Goal: Task Accomplishment & Management: Manage account settings

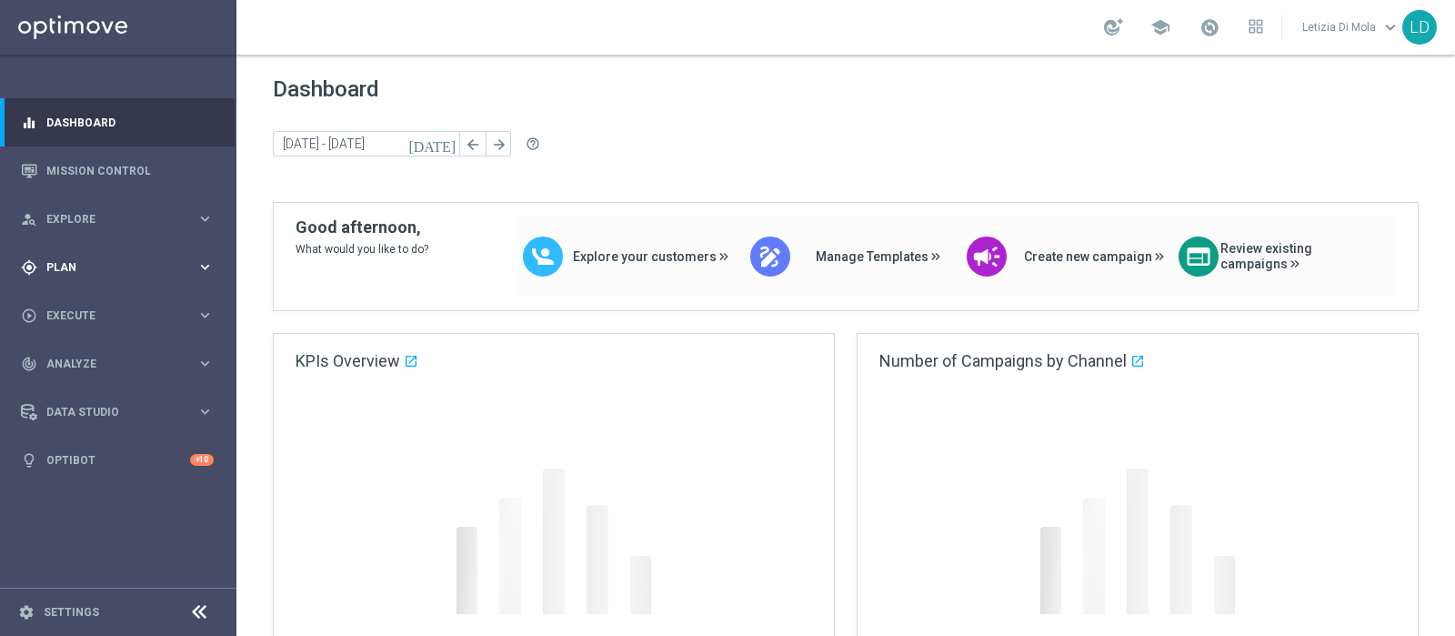
click at [181, 275] on div "gps_fixed Plan keyboard_arrow_right" at bounding box center [117, 267] width 235 height 48
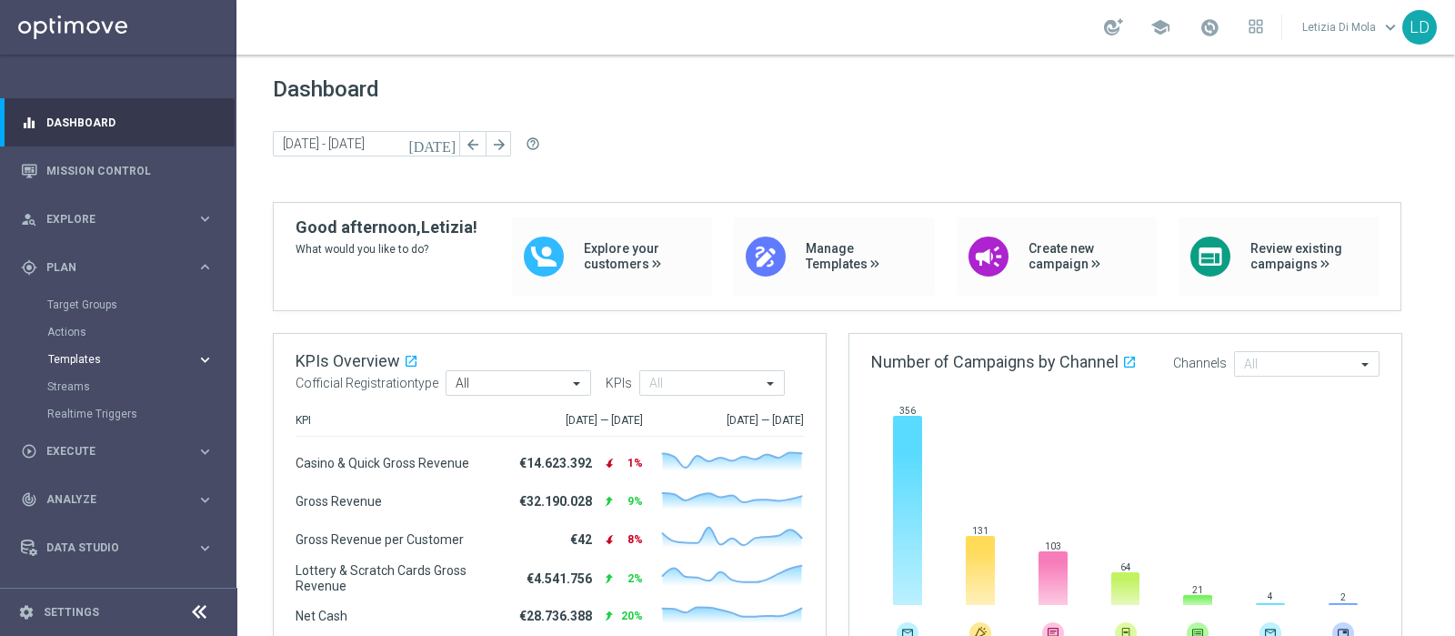
click at [73, 356] on span "Templates" at bounding box center [113, 359] width 130 height 11
click at [67, 387] on link "Optimail" at bounding box center [122, 386] width 133 height 15
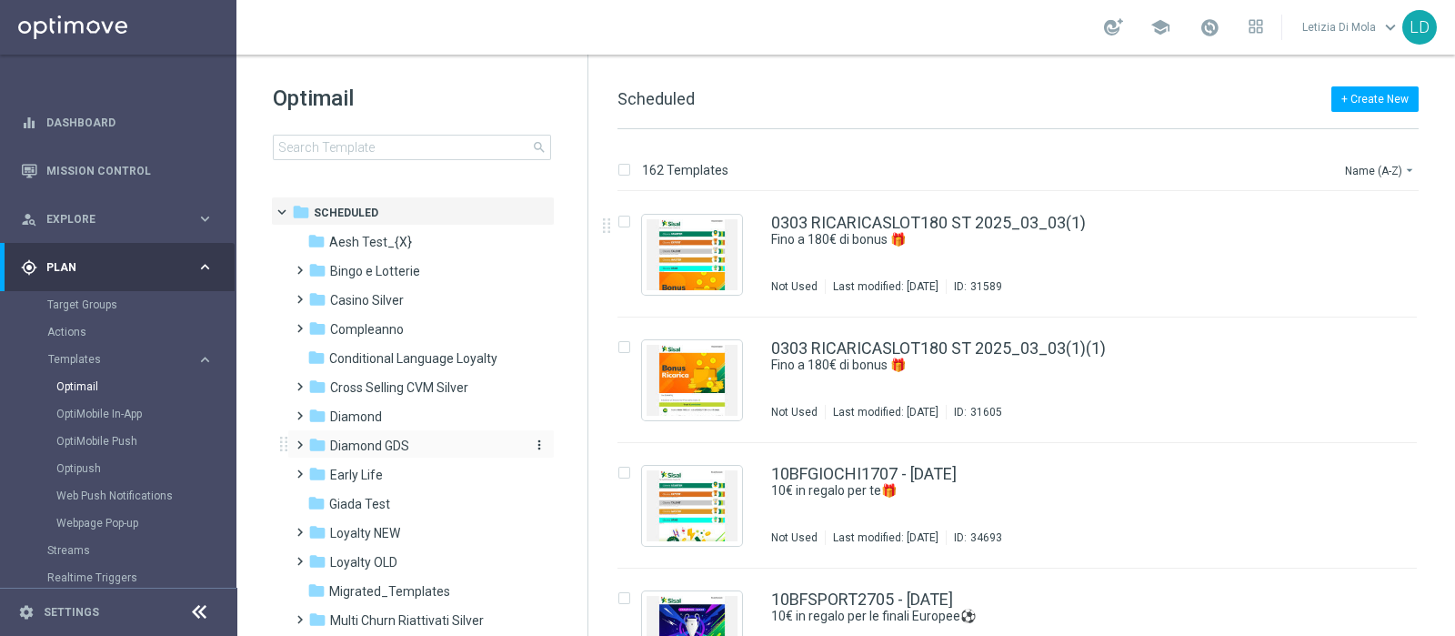
click at [408, 438] on span "Diamond GDS" at bounding box center [369, 446] width 79 height 16
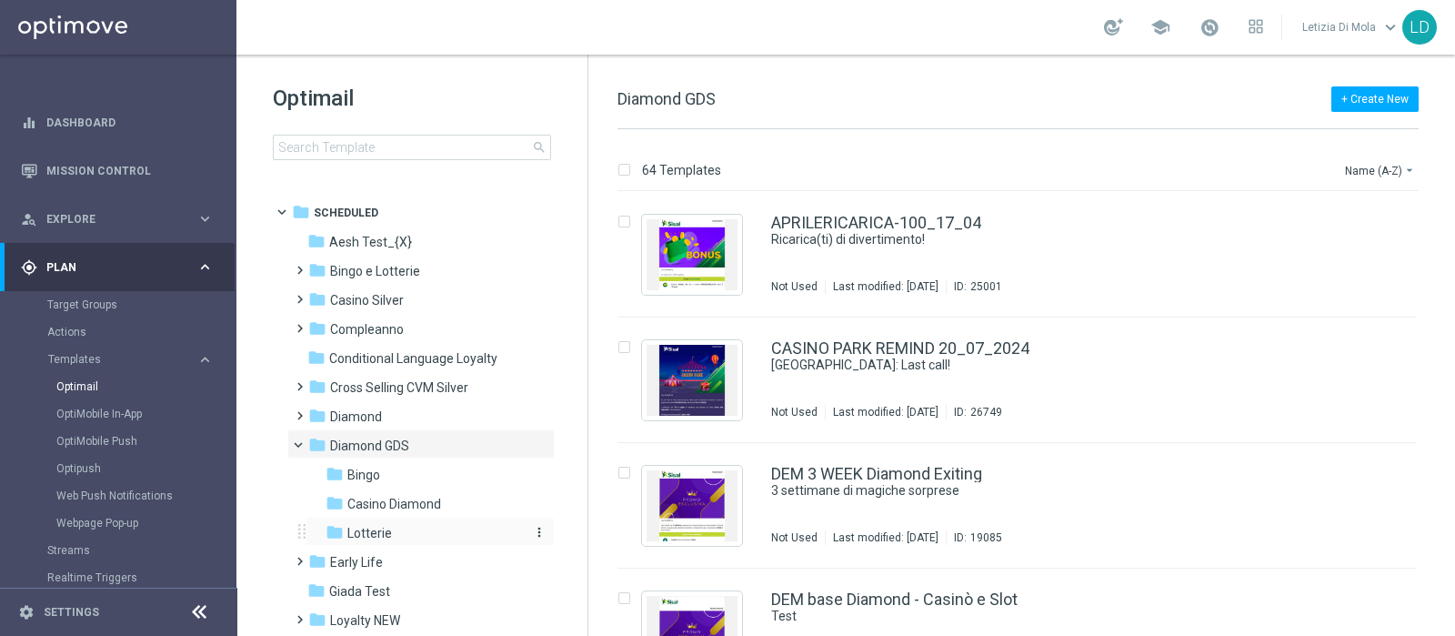
click at [414, 532] on div "folder Lotterie" at bounding box center [423, 533] width 194 height 21
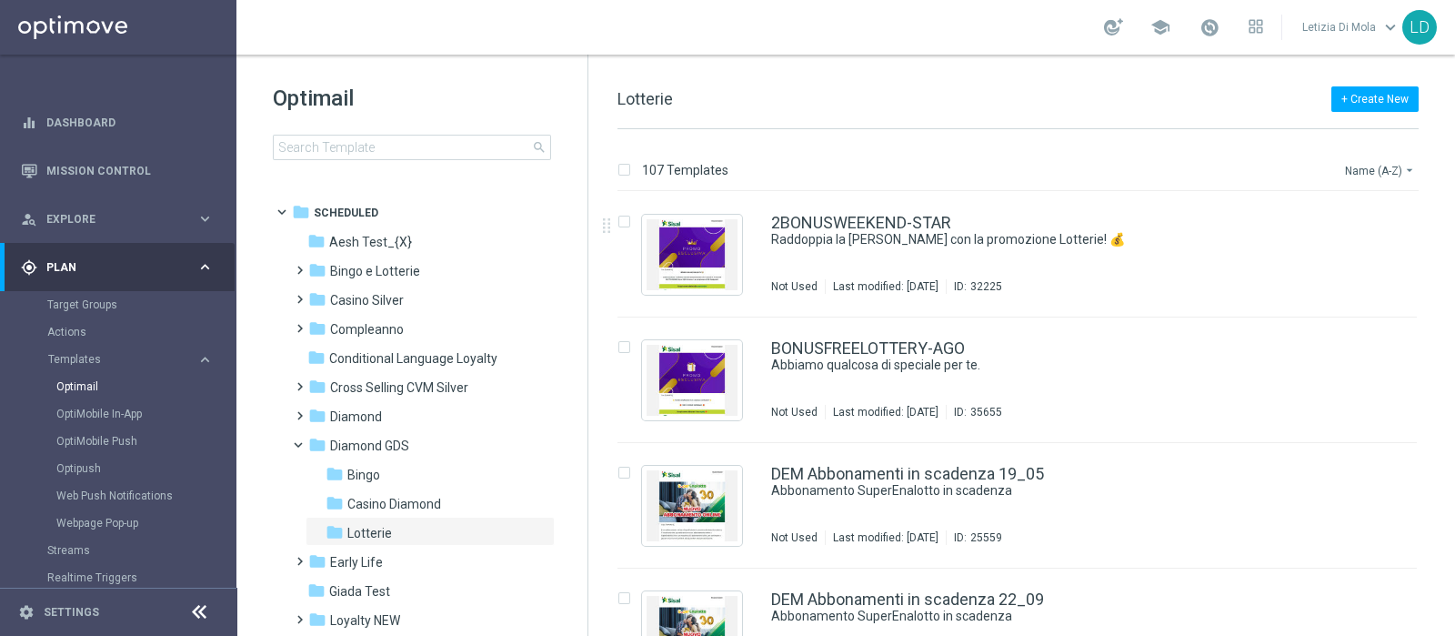
click at [1357, 169] on button "Name (A-Z) arrow_drop_down" at bounding box center [1380, 170] width 75 height 22
click at [1362, 250] on span "Date Modified (Newest)" at bounding box center [1349, 251] width 122 height 13
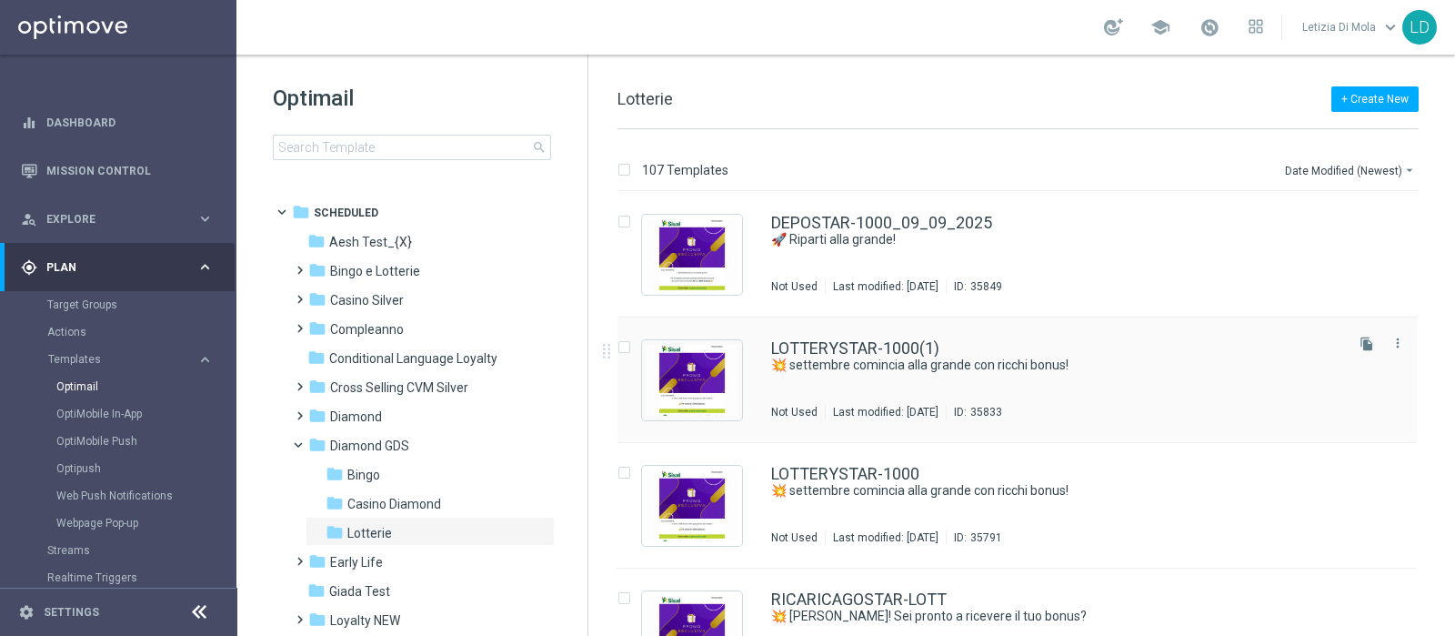
click at [1000, 375] on div "LOTTERYSTAR-1000(1) 💥 settembre comincia alla grande con ricchi bonus! Not Used…" at bounding box center [1055, 379] width 569 height 79
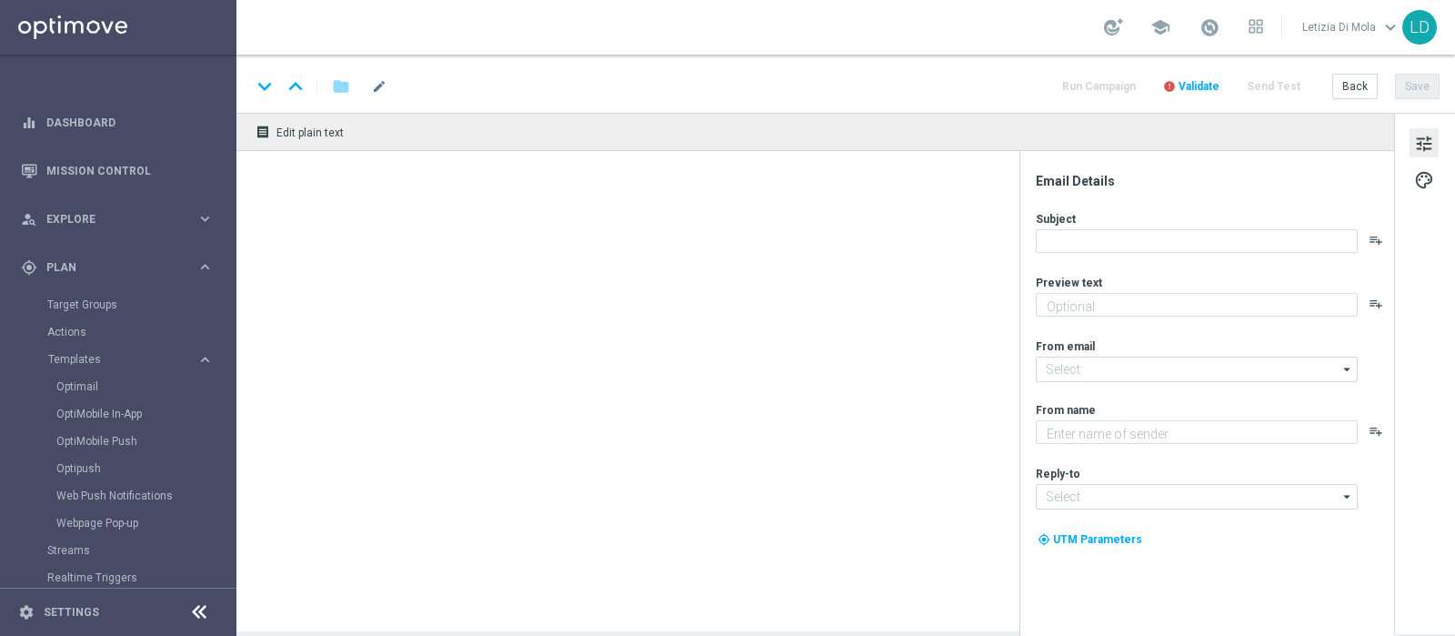
type textarea "fino a 1.000 di bonus!"
type input "giochi@comunicazioni.sisal.it"
type textarea "Sisal Vip"
type input "teamvip@sisal.it"
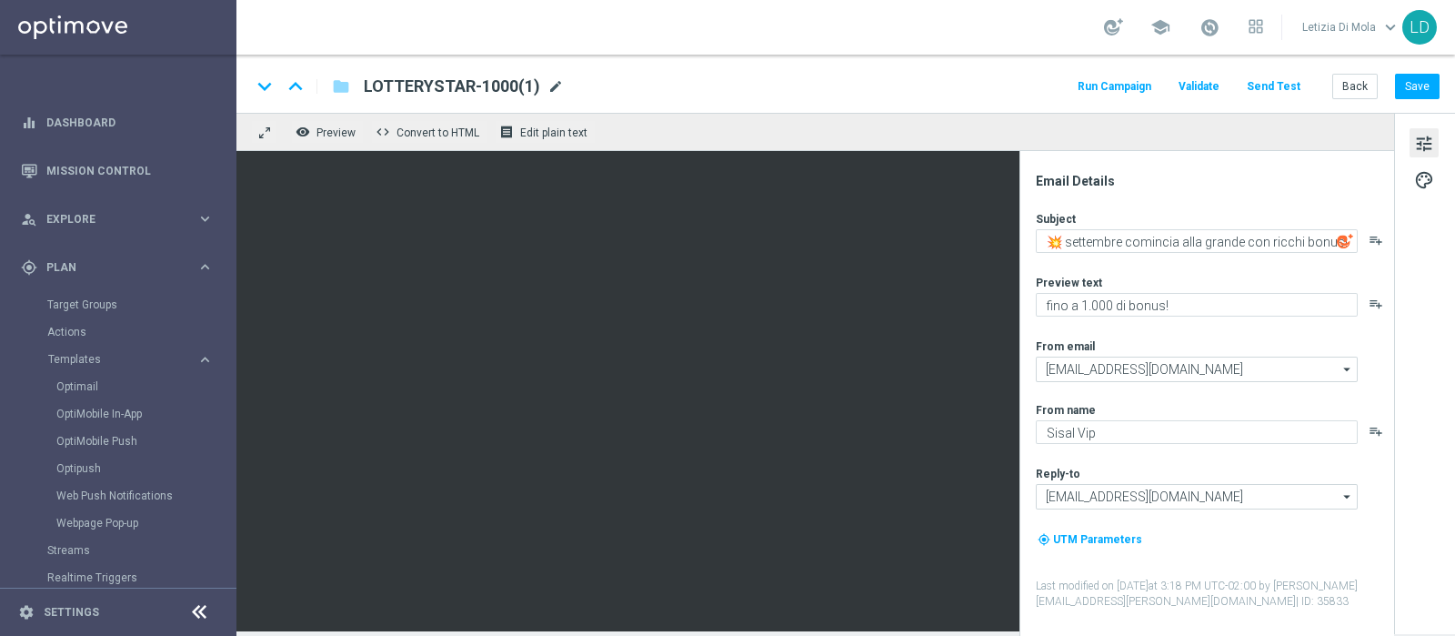
click at [548, 89] on span "mode_edit" at bounding box center [556, 86] width 16 height 16
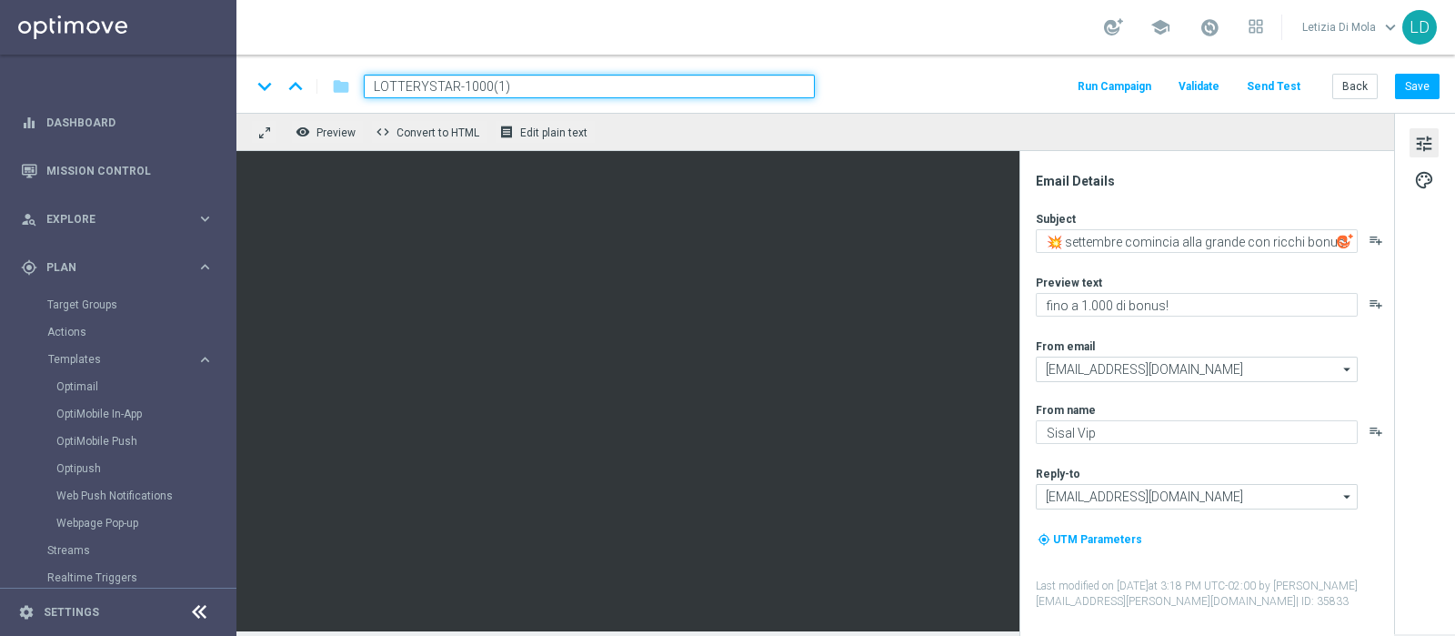
drag, startPoint x: 547, startPoint y: 89, endPoint x: 362, endPoint y: 82, distance: 184.8
click at [362, 82] on div "LOTTERYSTAR-1000(1)" at bounding box center [582, 87] width 466 height 24
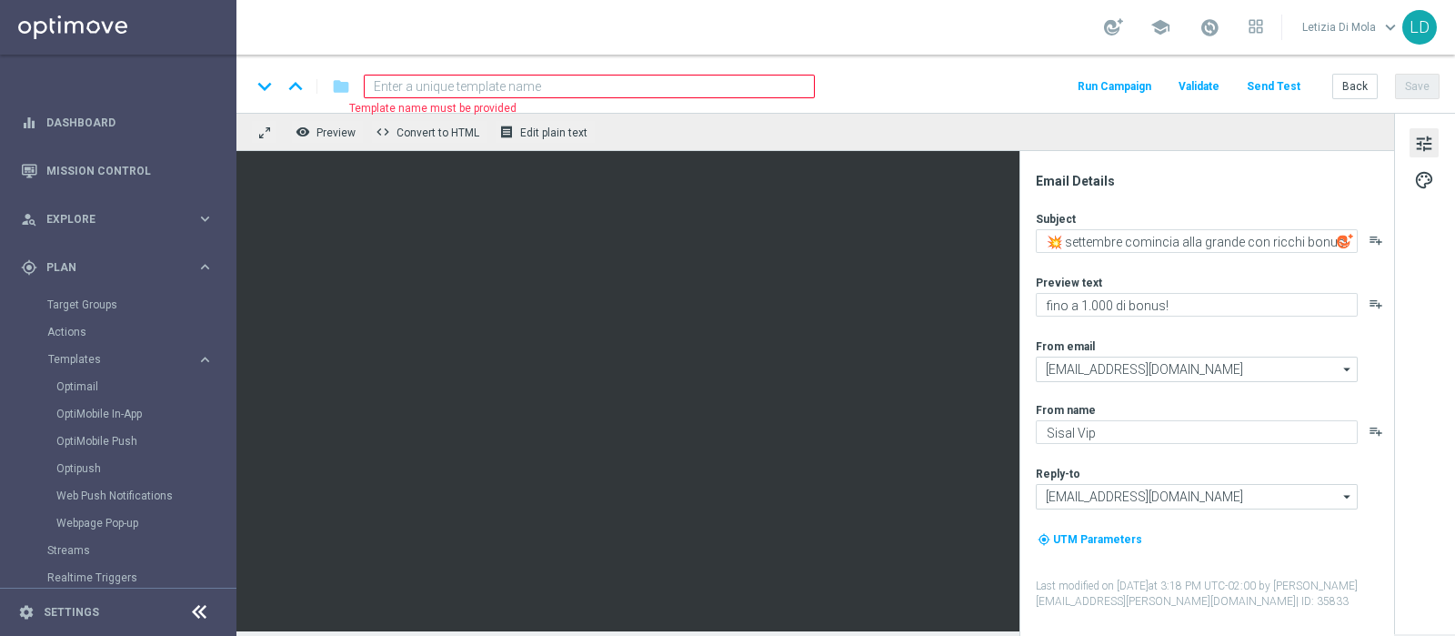
paste input "LOTTERIE400-STAR"
type input "LOTTERIE400-STAR"
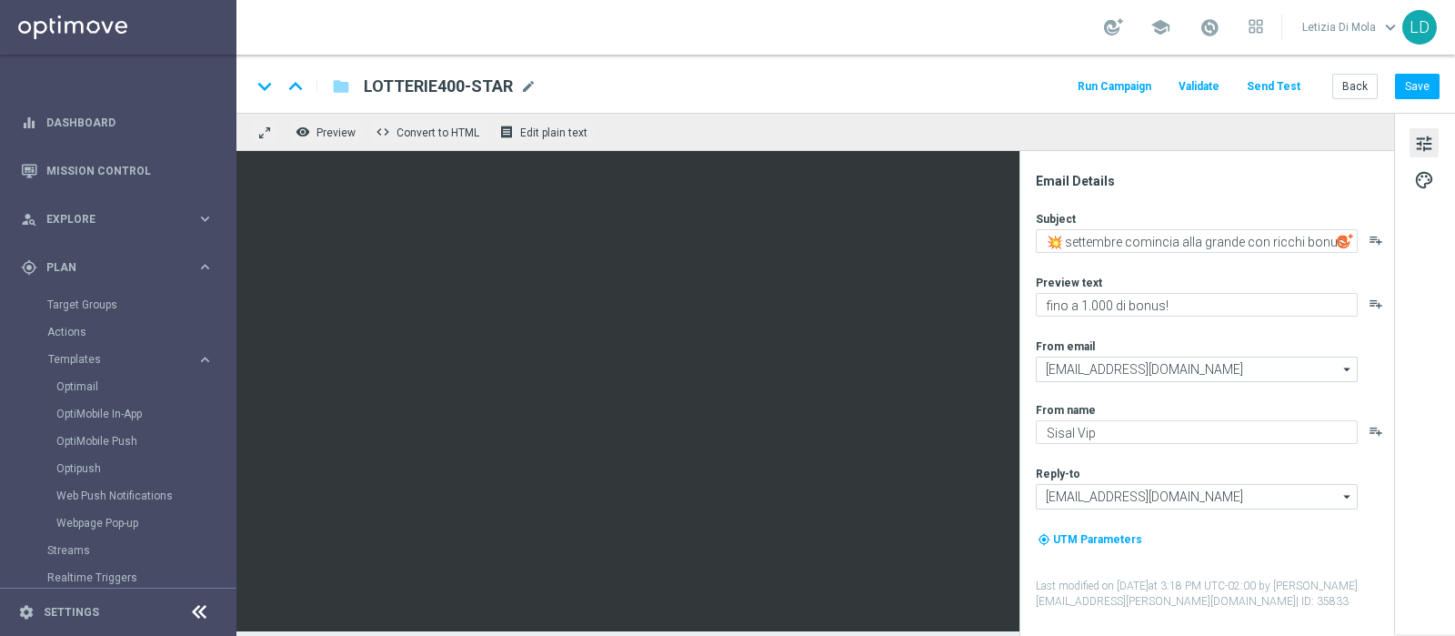
click at [1218, 85] on span "Validate" at bounding box center [1199, 86] width 41 height 13
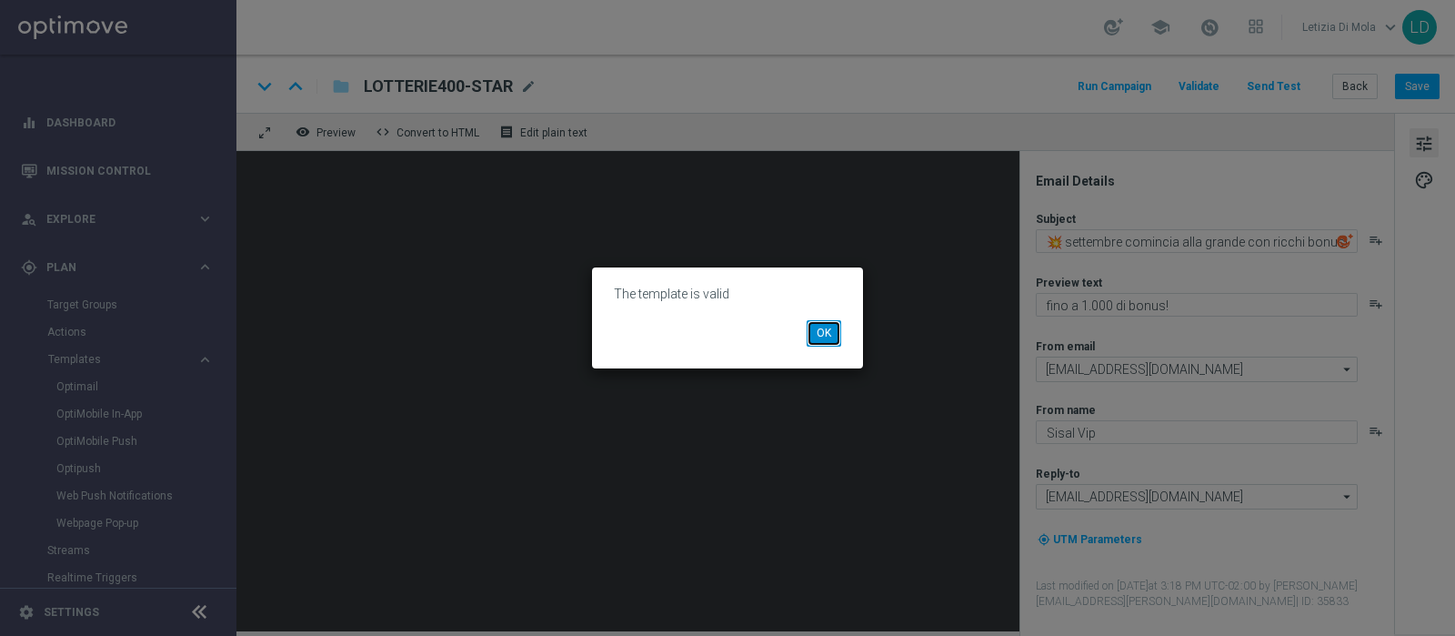
click at [830, 338] on button "OK" at bounding box center [824, 332] width 35 height 25
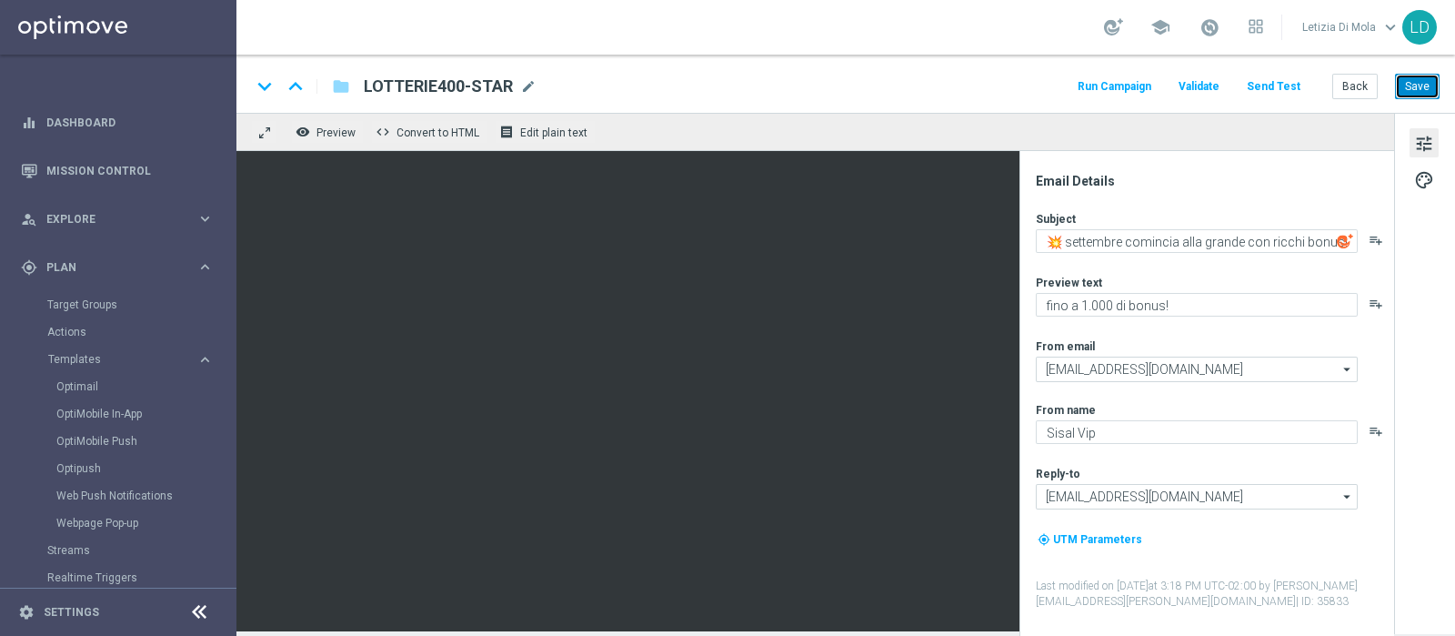
click at [1430, 81] on button "Save" at bounding box center [1417, 86] width 45 height 25
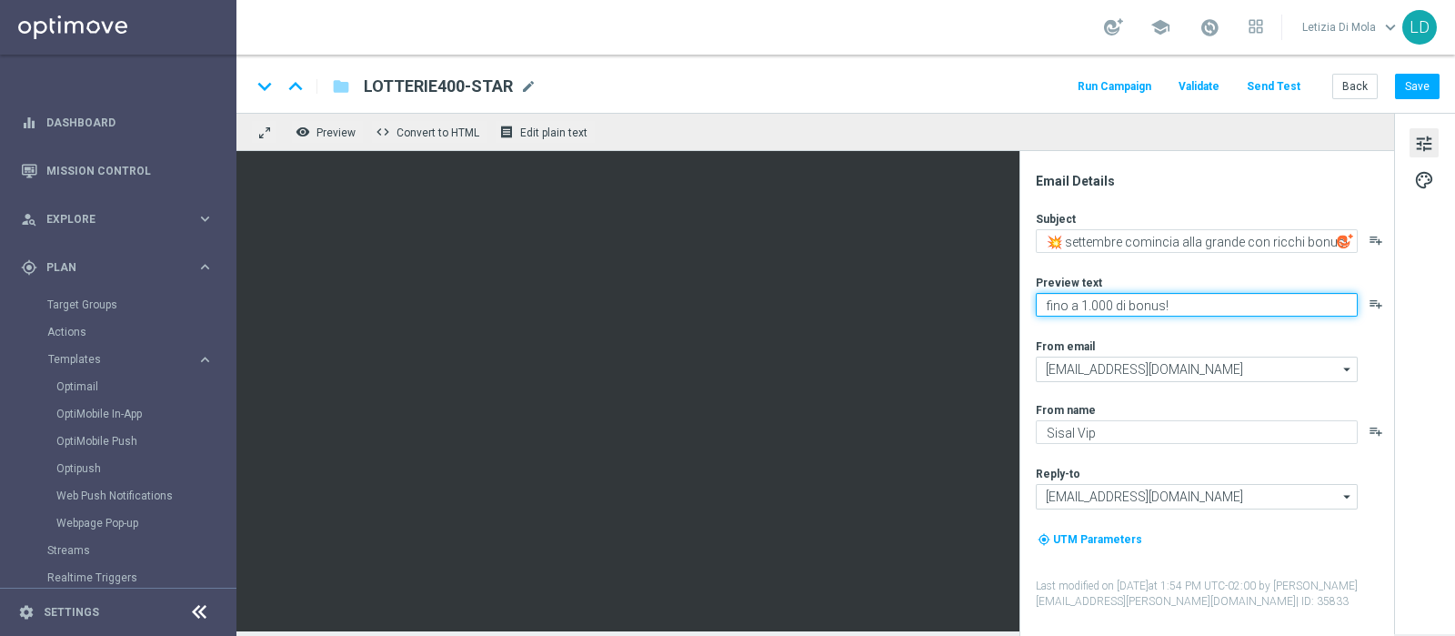
click at [1110, 301] on textarea "fino a 1.000 di bonus!" at bounding box center [1197, 305] width 322 height 24
type textarea "fino a 1.000€ di bonus!"
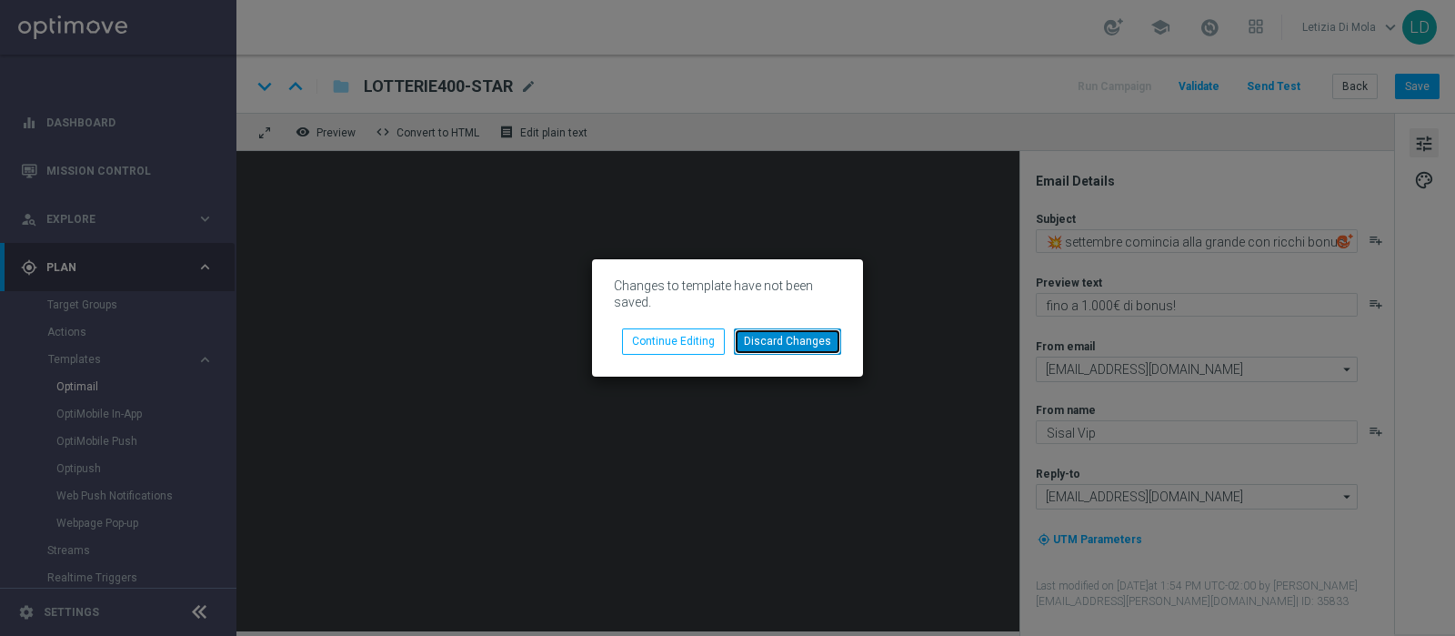
click at [812, 338] on button "Discard Changes" at bounding box center [787, 340] width 107 height 25
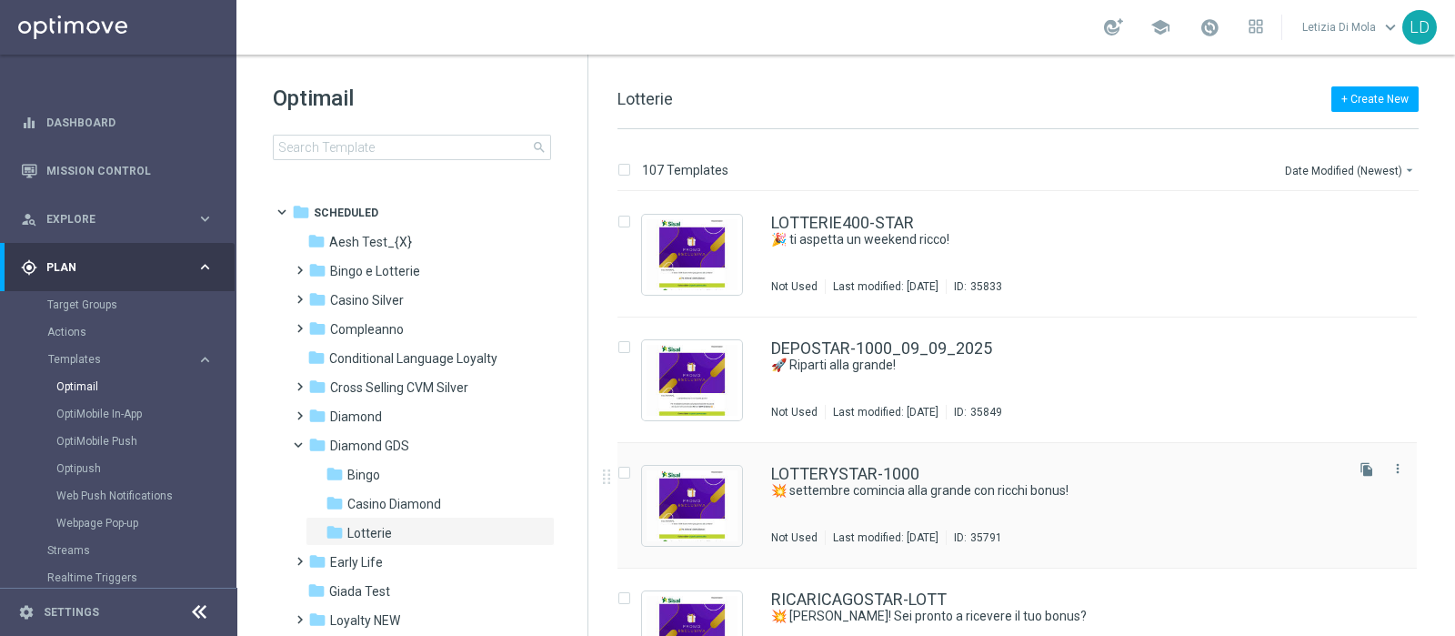
click at [958, 509] on div "LOTTERYSTAR-1000 💥 settembre comincia alla grande con ricchi bonus! Not Used La…" at bounding box center [1055, 505] width 569 height 79
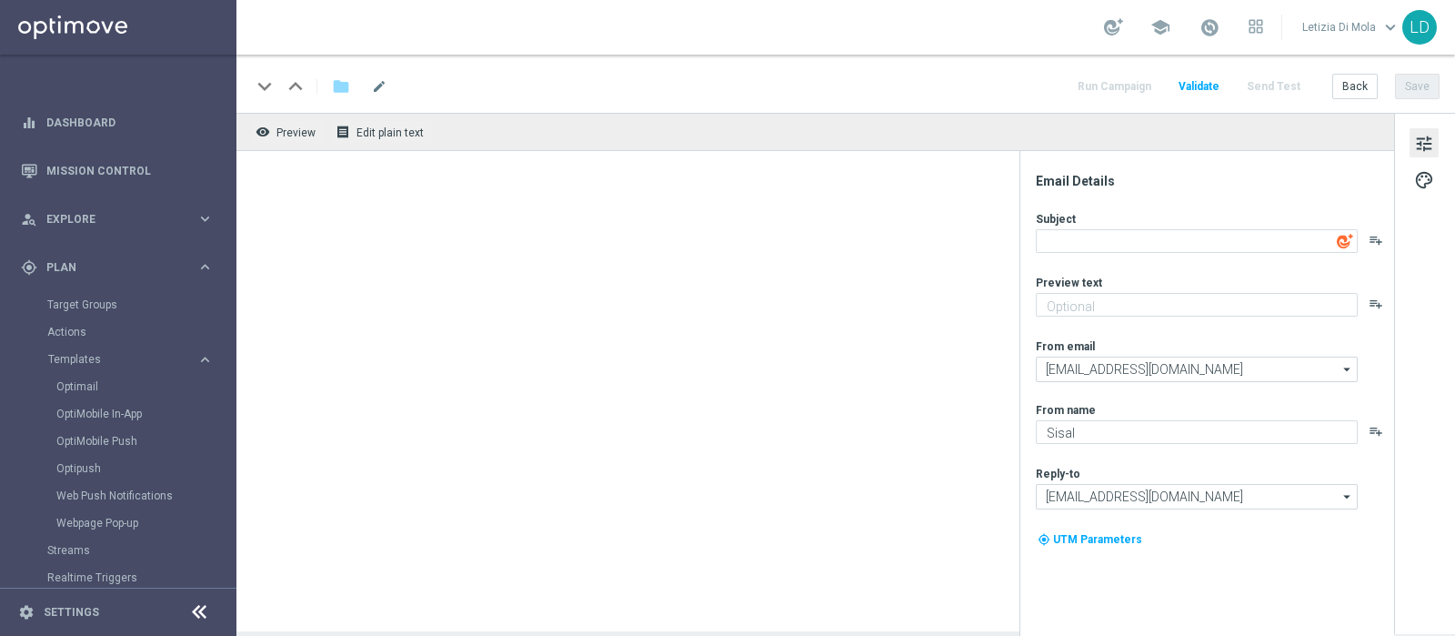
type textarea "💥 settembre comincia alla grande con ricchi bonus!"
type textarea "fino a 1.000 di bonus!"
type input "giochi@comunicazioni.sisal.it"
type textarea "Sisal Vip"
type input "teamvip@sisal.it"
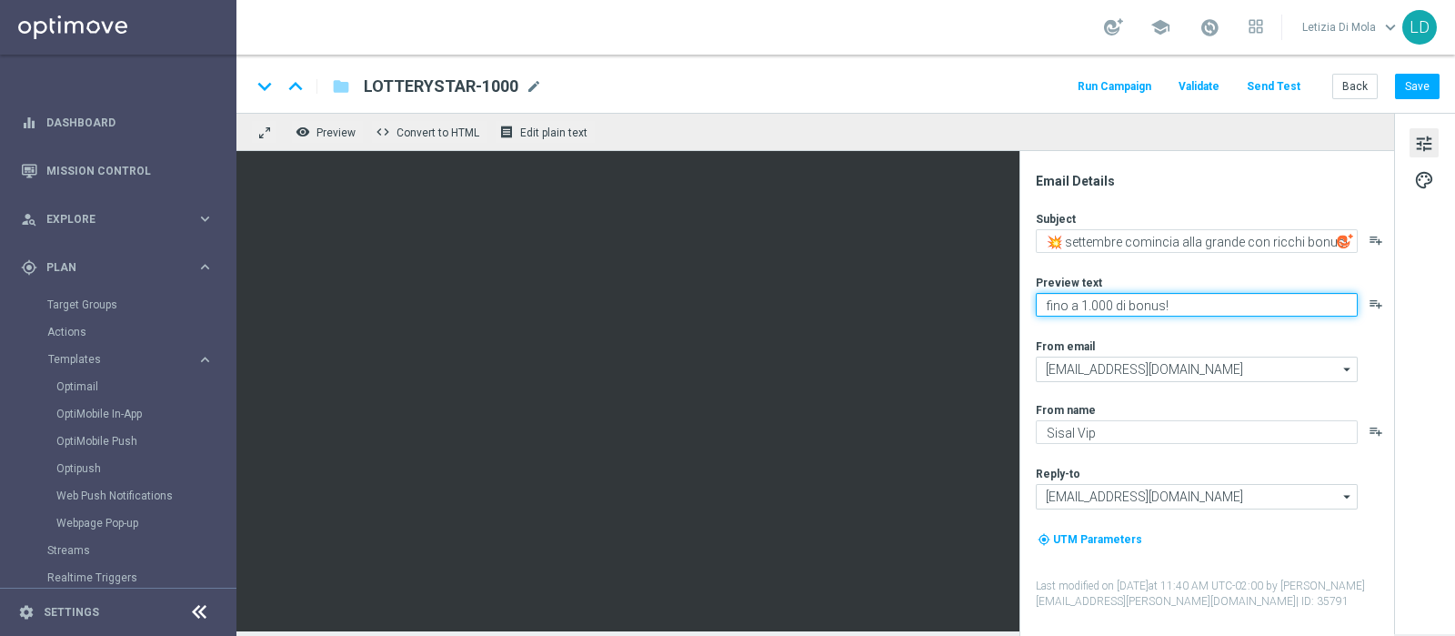
click at [1112, 297] on textarea "fino a 1.000 di bonus!" at bounding box center [1197, 305] width 322 height 24
type textarea "fino a 1.000€ di bonus!"
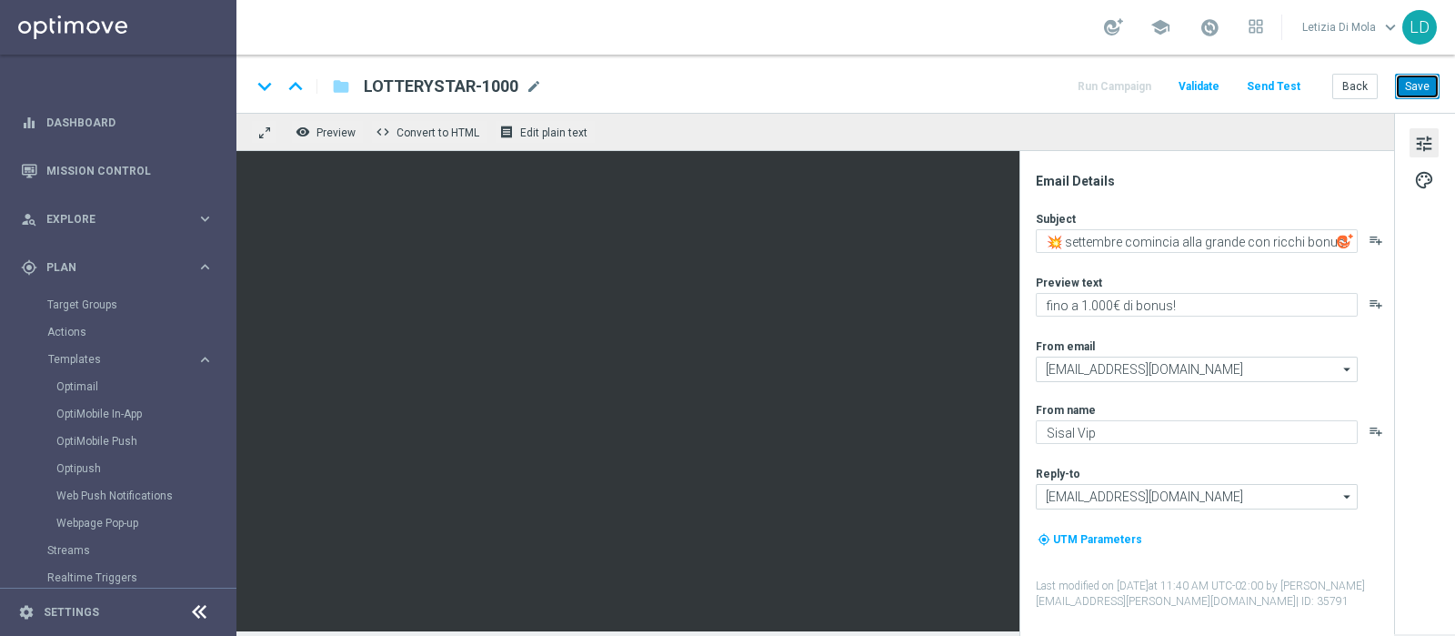
click at [1423, 86] on button "Save" at bounding box center [1417, 86] width 45 height 25
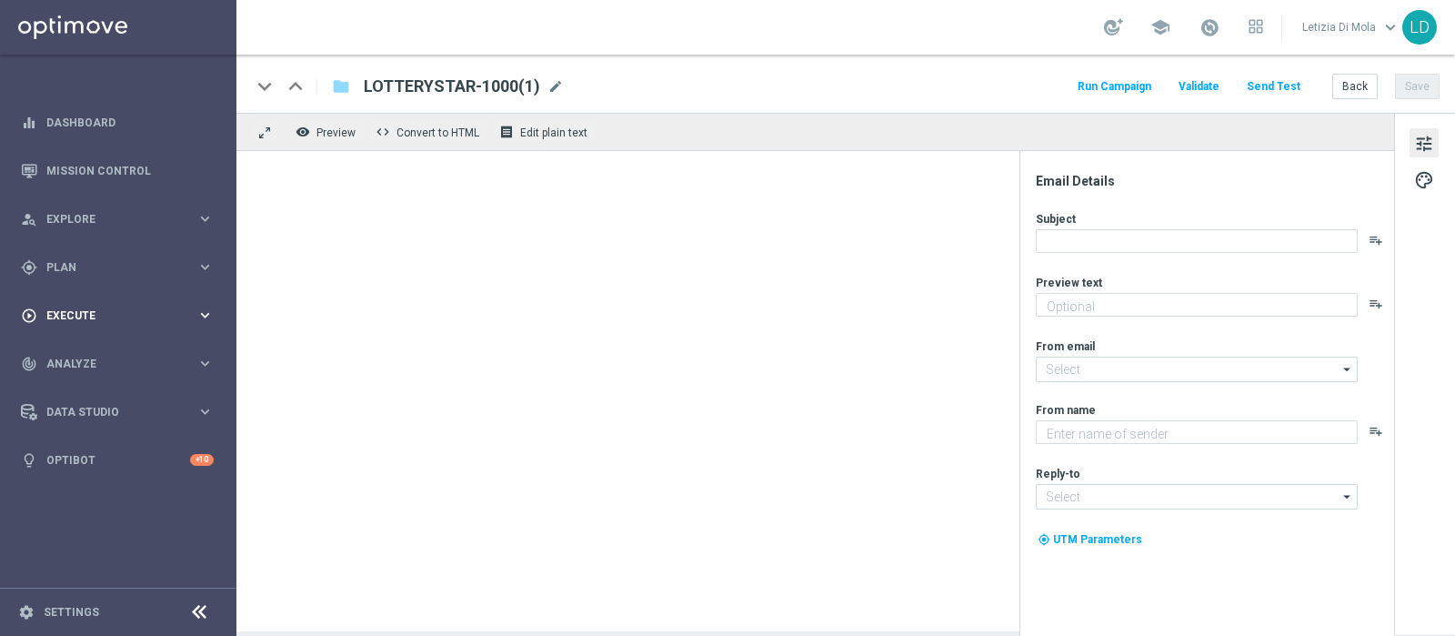
type textarea "fino a 1.000 di bonus!"
type input "[EMAIL_ADDRESS][DOMAIN_NAME]"
type textarea "Sisal Vip"
type input "[EMAIL_ADDRESS][DOMAIN_NAME]"
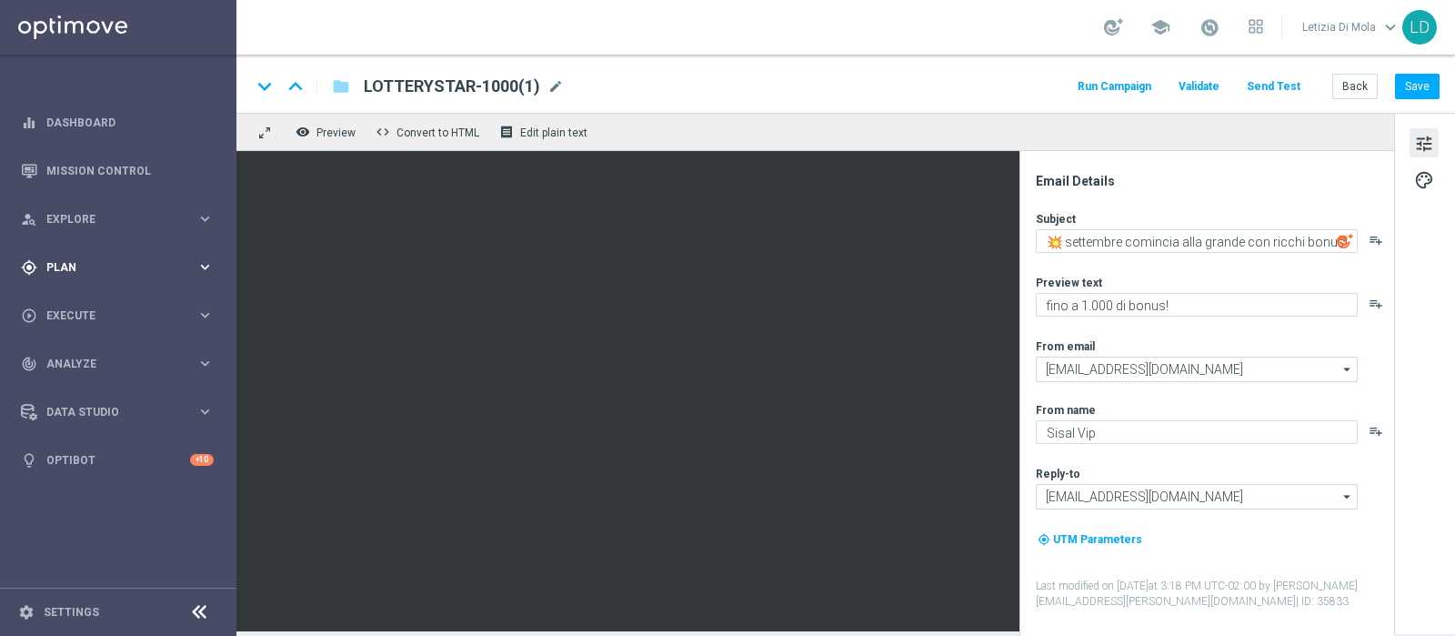
click at [182, 275] on div "gps_fixed Plan" at bounding box center [109, 267] width 176 height 16
click at [83, 355] on span "Templates" at bounding box center [113, 359] width 130 height 11
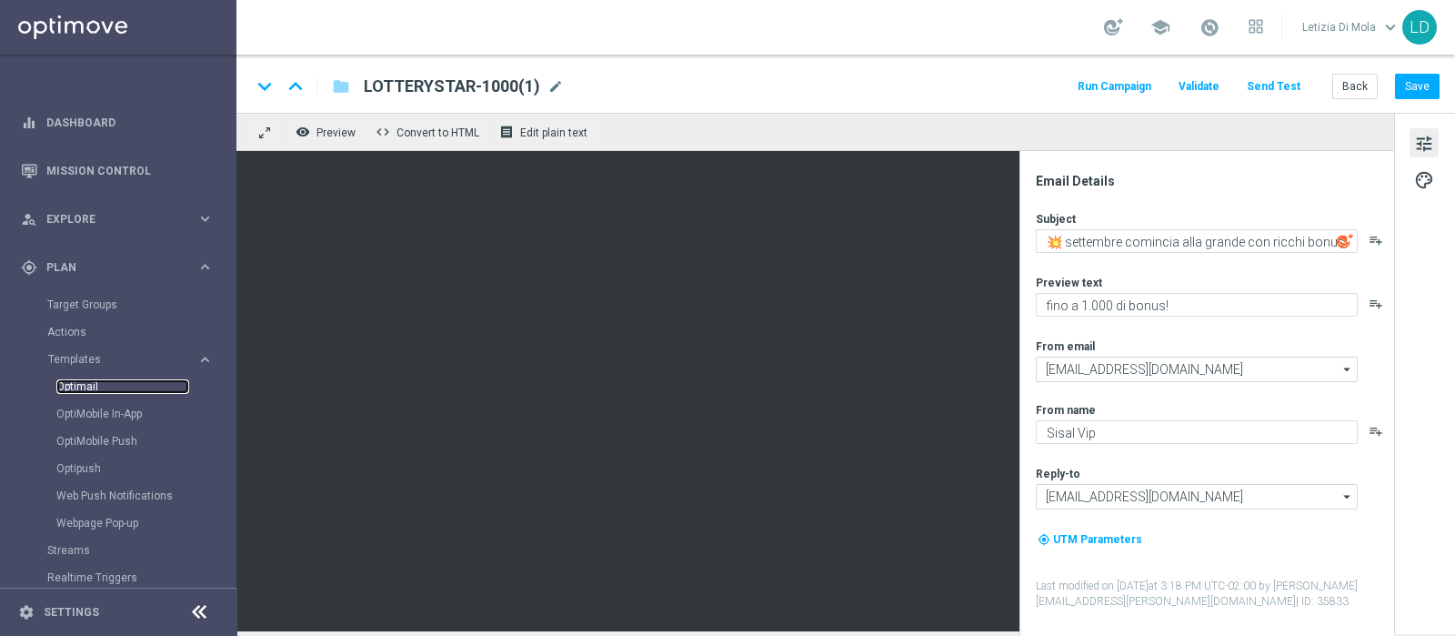
click at [80, 386] on link "Optimail" at bounding box center [122, 386] width 133 height 15
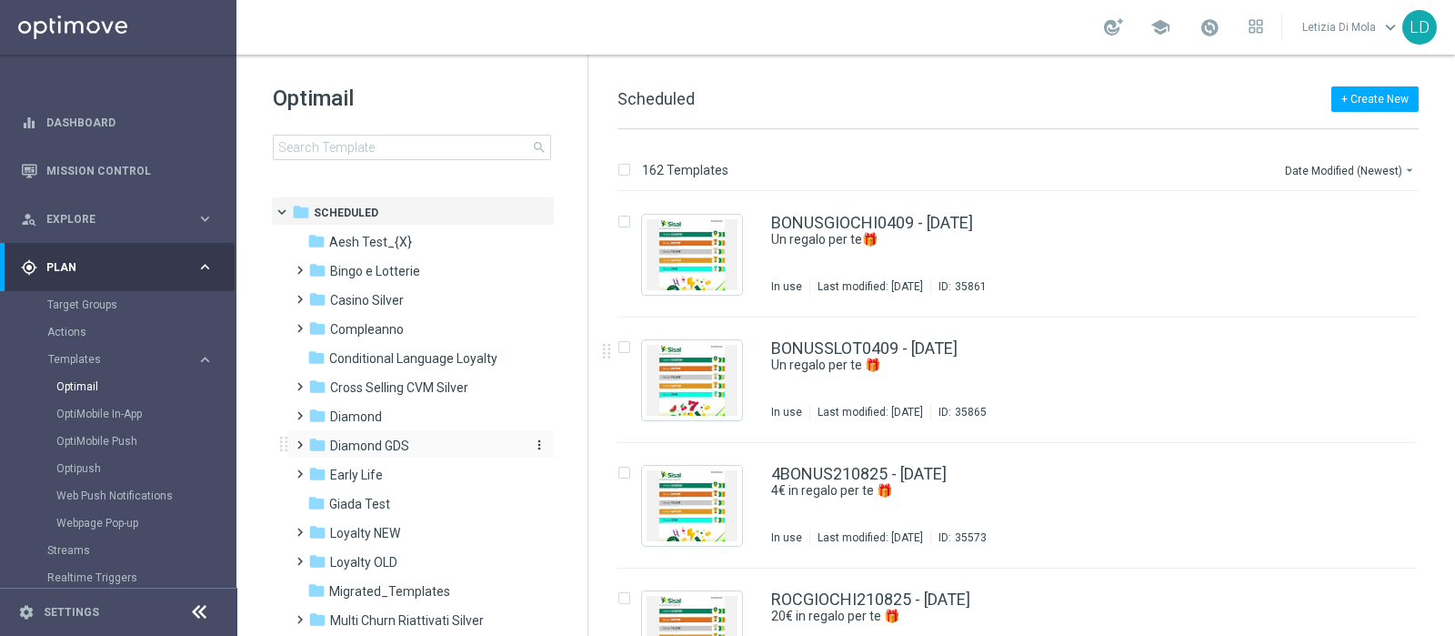
click at [367, 443] on span "Diamond GDS" at bounding box center [369, 446] width 79 height 16
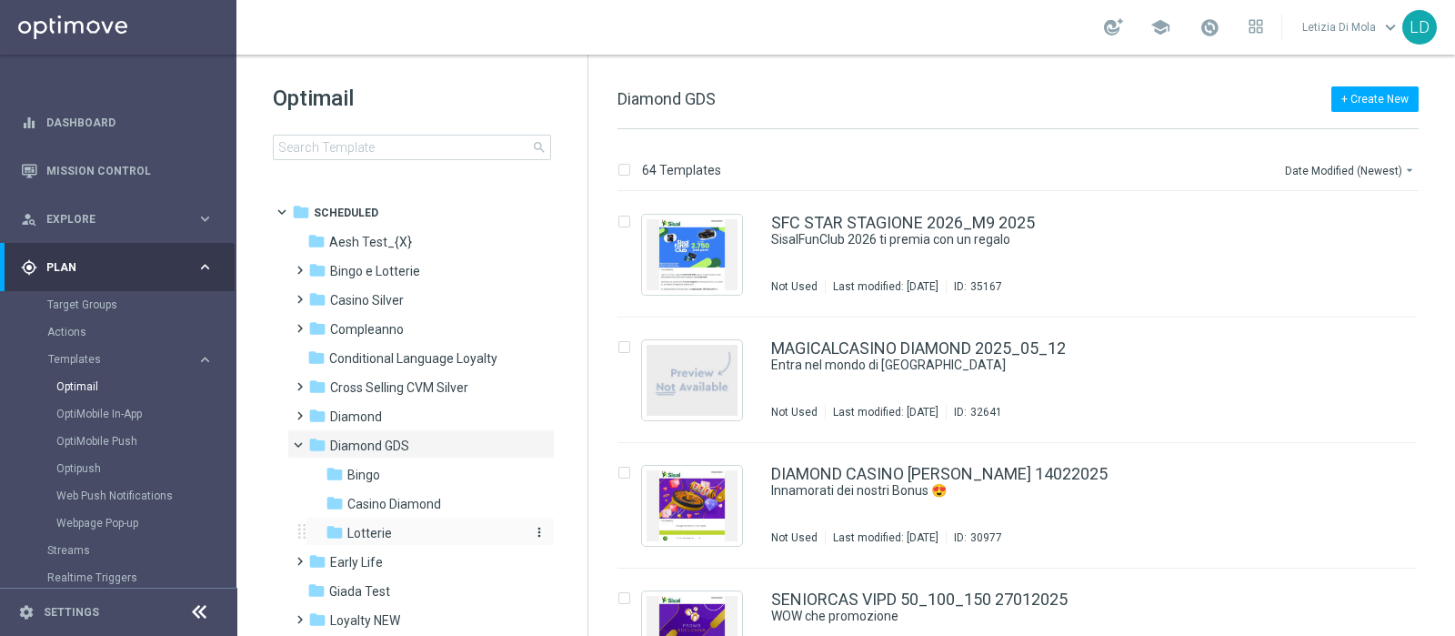
click at [378, 525] on span "Lotterie" at bounding box center [369, 533] width 45 height 16
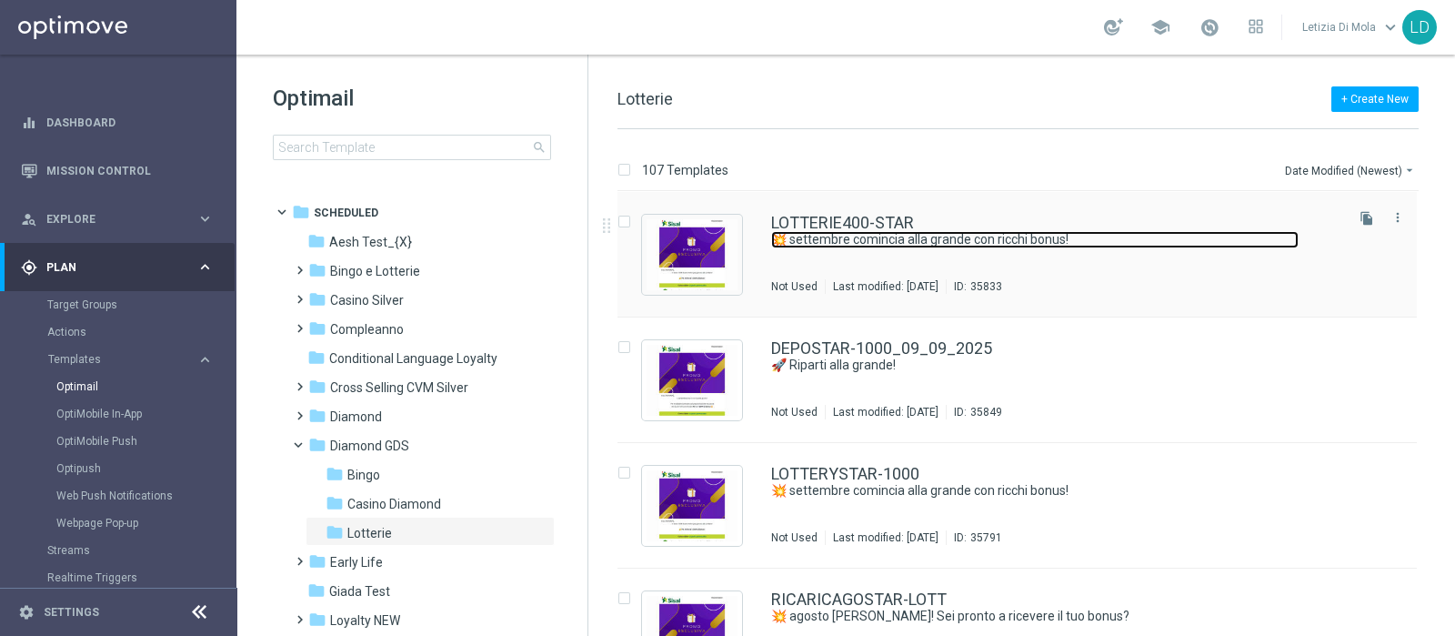
click at [989, 244] on link "💥 settembre comincia alla grande con ricchi bonus!" at bounding box center [1035, 239] width 528 height 17
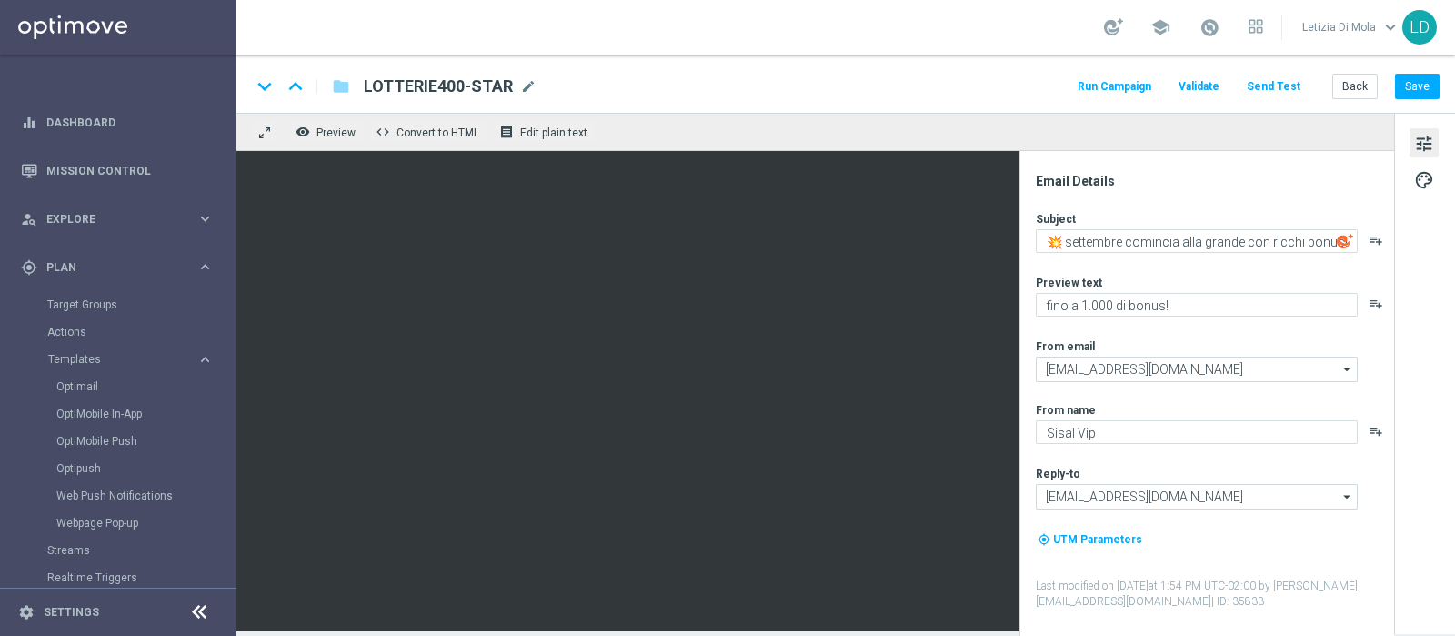
click at [1344, 241] on img at bounding box center [1345, 241] width 16 height 16
click at [1337, 238] on img at bounding box center [1345, 241] width 16 height 16
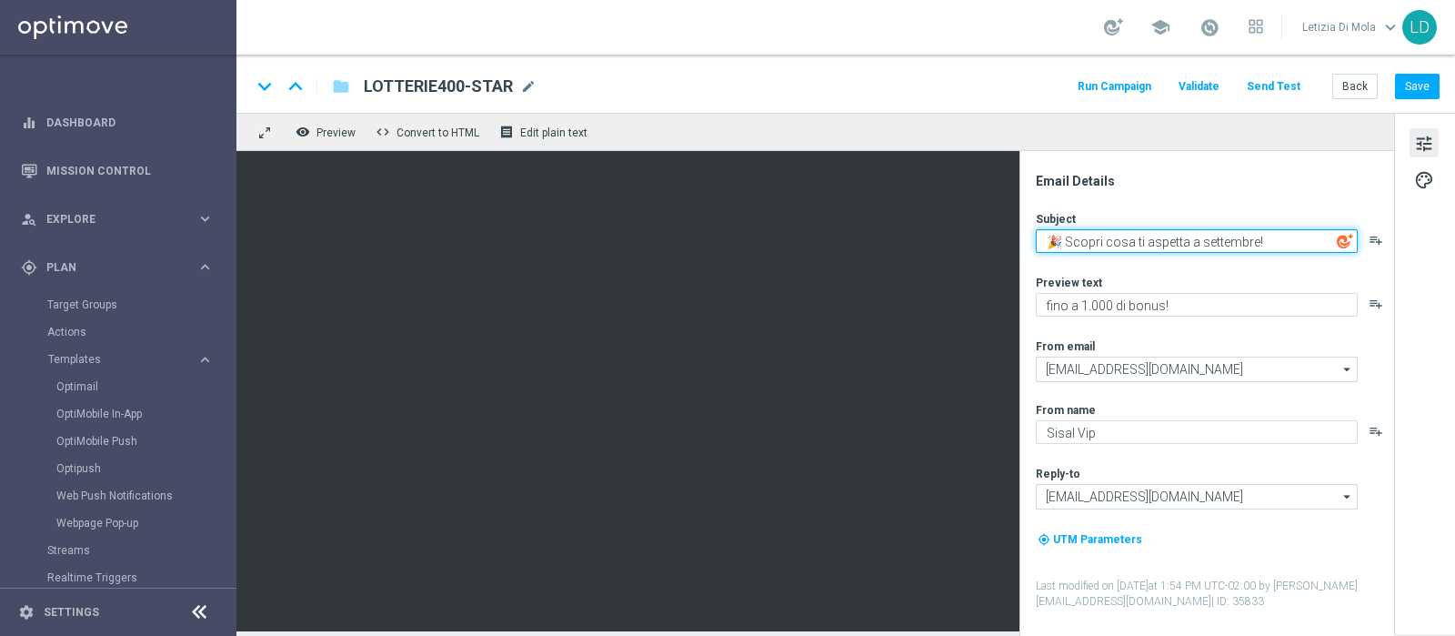
click at [1096, 243] on textarea "🎉 Scopri cosa ti aspetta a settembre!" at bounding box center [1197, 241] width 322 height 24
drag, startPoint x: 1270, startPoint y: 238, endPoint x: 1067, endPoint y: 234, distance: 202.9
click at [1067, 234] on textarea "🎉 Scopri cosa ti aspetta a settembre!" at bounding box center [1197, 241] width 322 height 24
type textarea "🎉 ti aspetta un weekend ricco!"
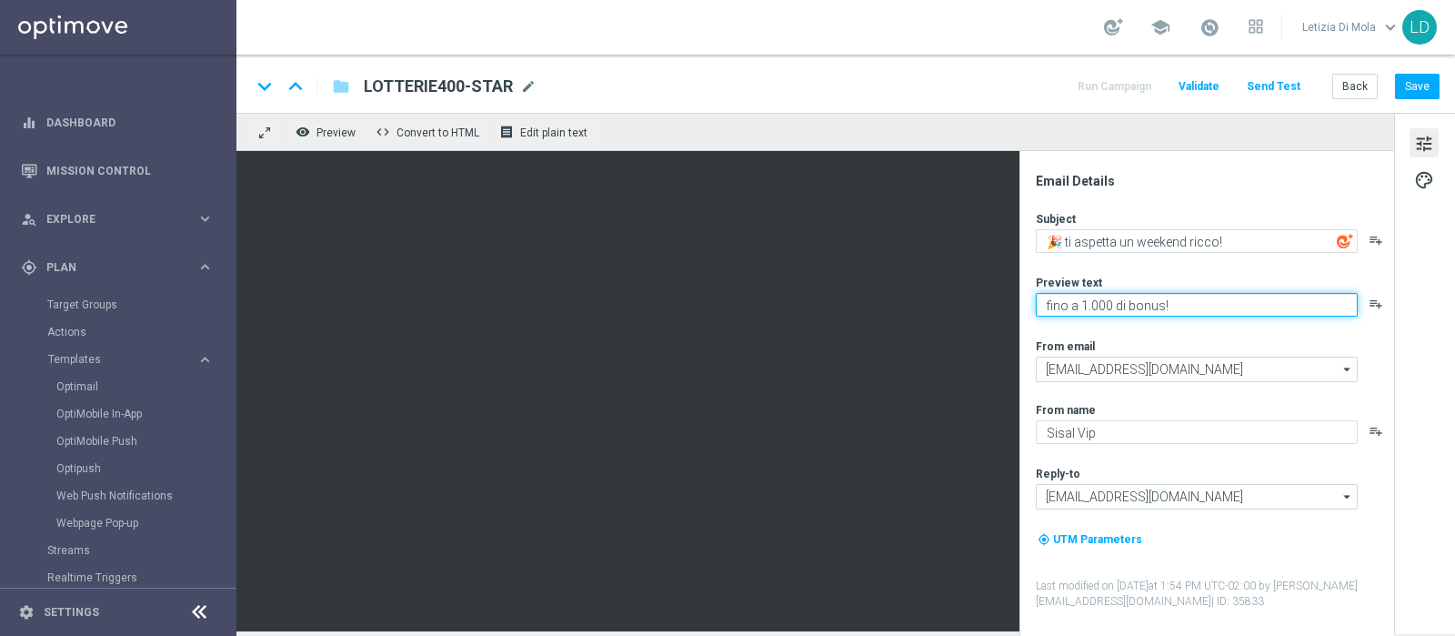
click at [1098, 305] on textarea "fino a 1.000 di bonus!" at bounding box center [1197, 305] width 322 height 24
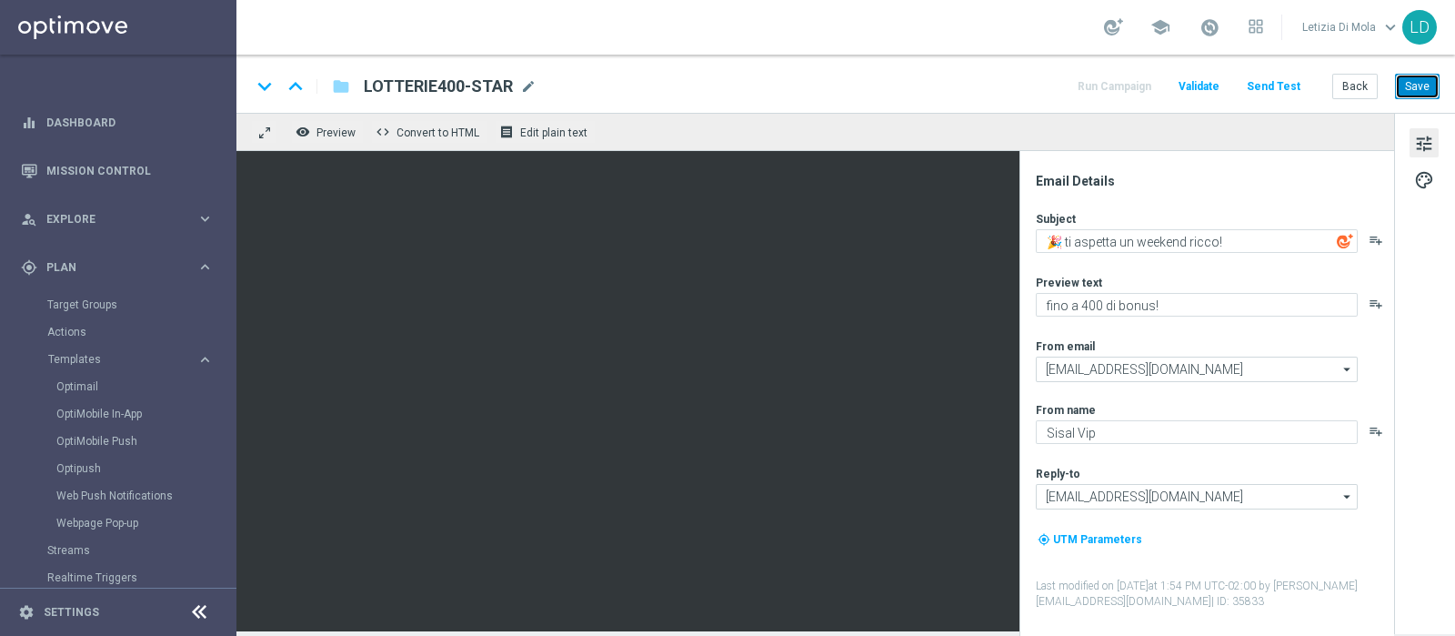
click at [1427, 79] on button "Save" at bounding box center [1417, 86] width 45 height 25
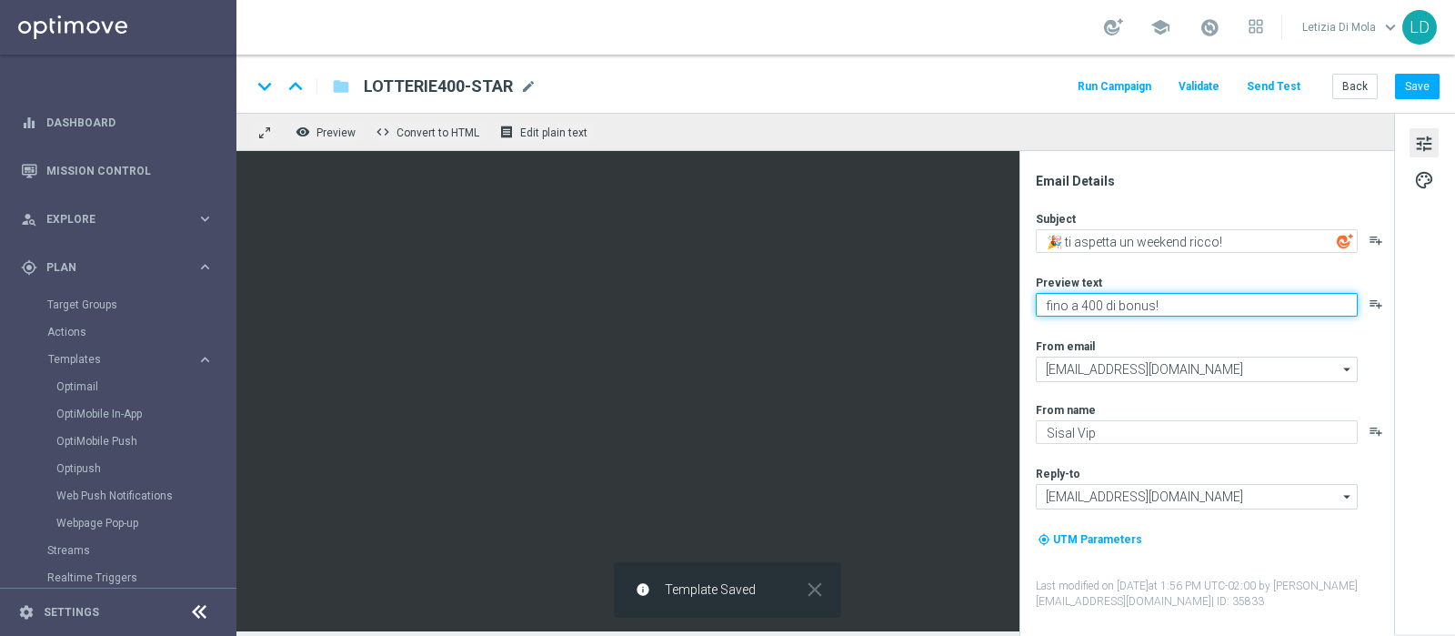
click at [1103, 307] on textarea "fino a 400 di bonus!" at bounding box center [1197, 305] width 322 height 24
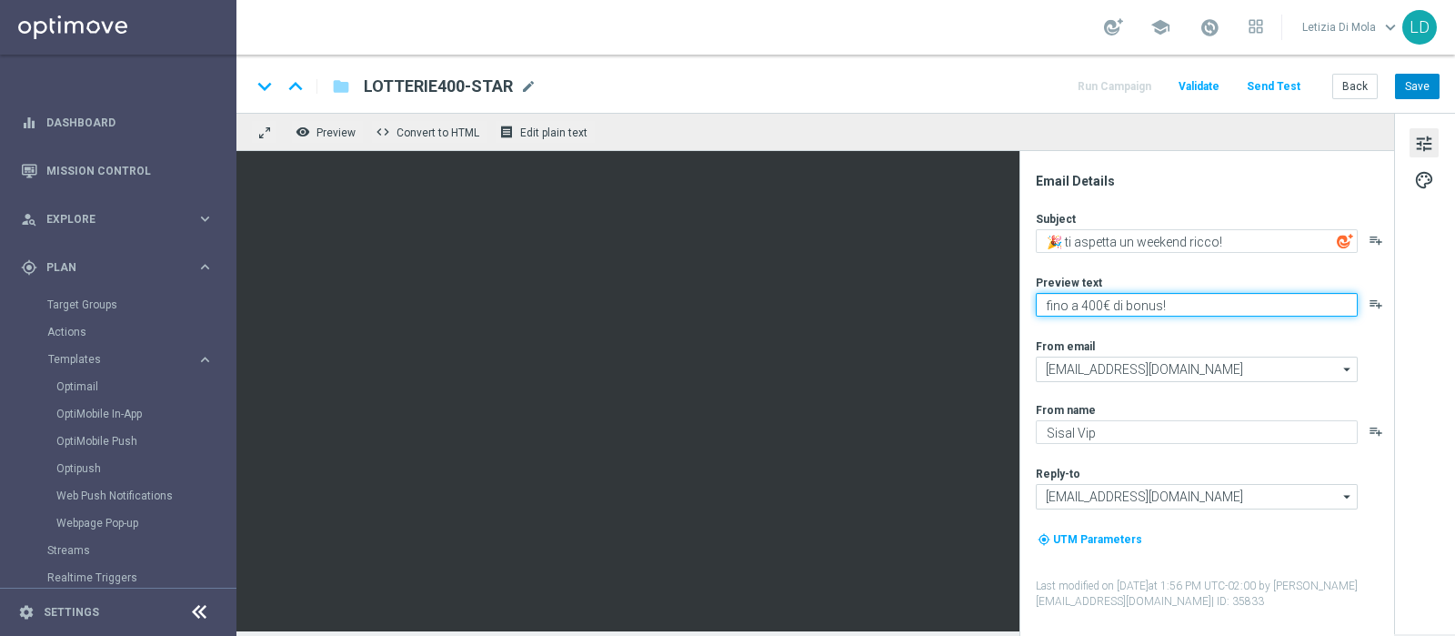
type textarea "fino a 400€ di bonus!"
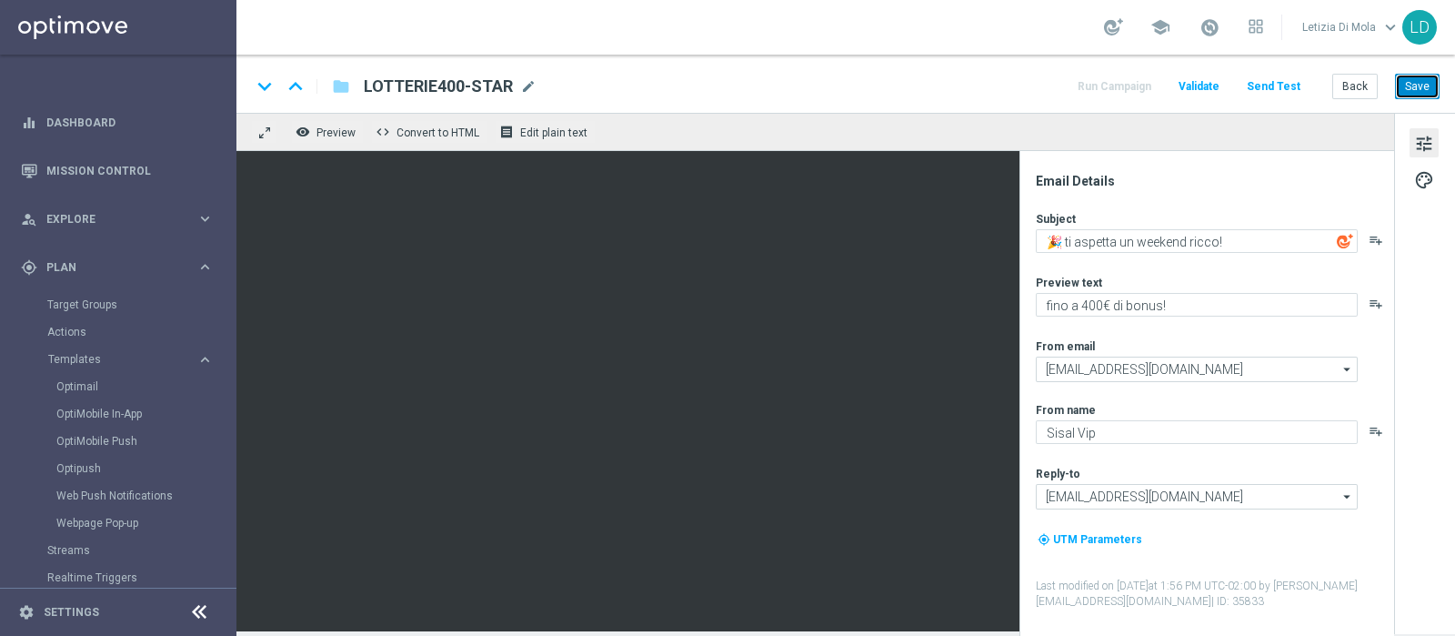
click at [1423, 86] on button "Save" at bounding box center [1417, 86] width 45 height 25
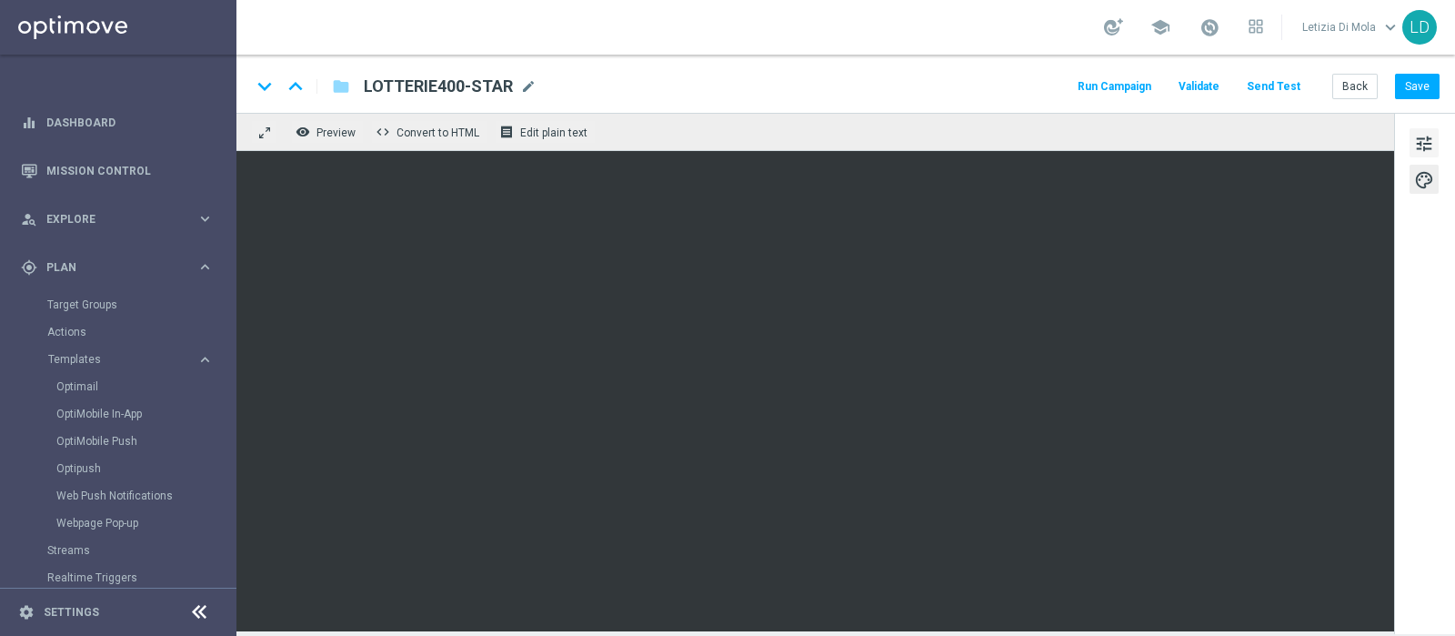
click at [1430, 134] on span "tune" at bounding box center [1424, 144] width 20 height 24
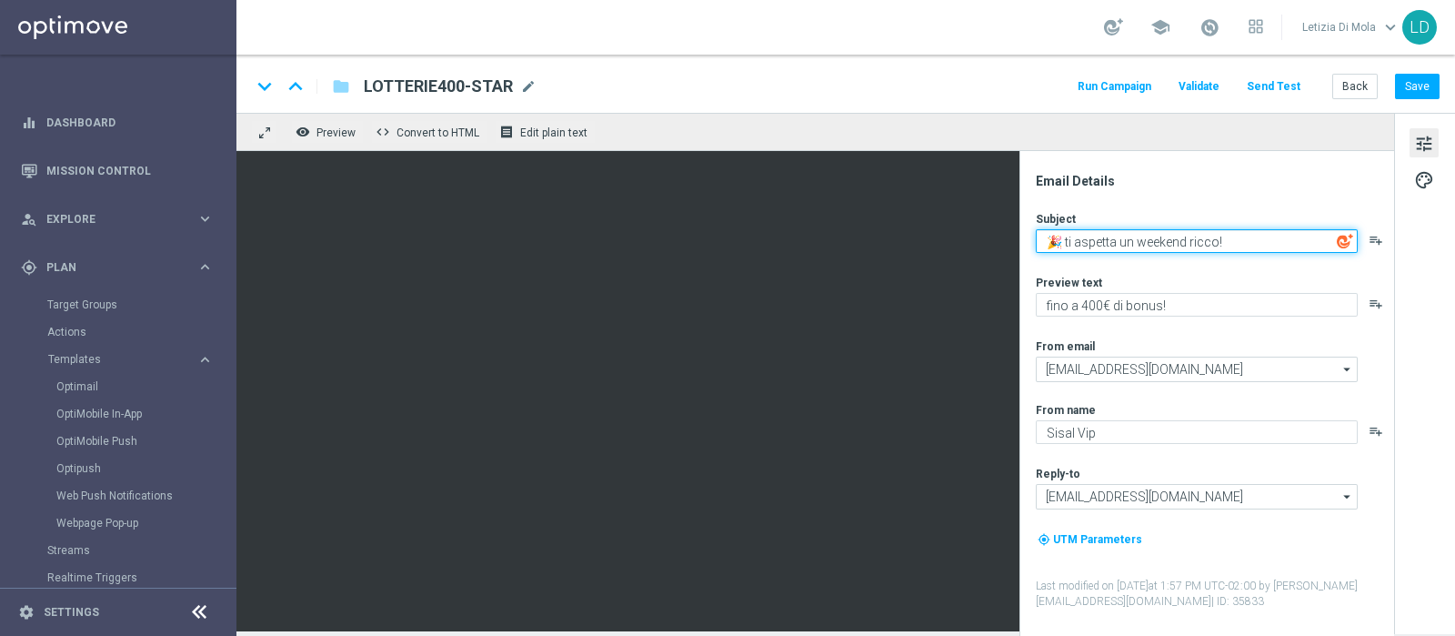
click at [1069, 239] on textarea "🎉 ti aspetta un weekend ricco!" at bounding box center [1197, 241] width 322 height 24
click at [1146, 240] on textarea "🎉 Ti aspetta un weekend ricco!" at bounding box center [1197, 241] width 322 height 24
type textarea "🎉 Ti aspetta un ricco weekend!"
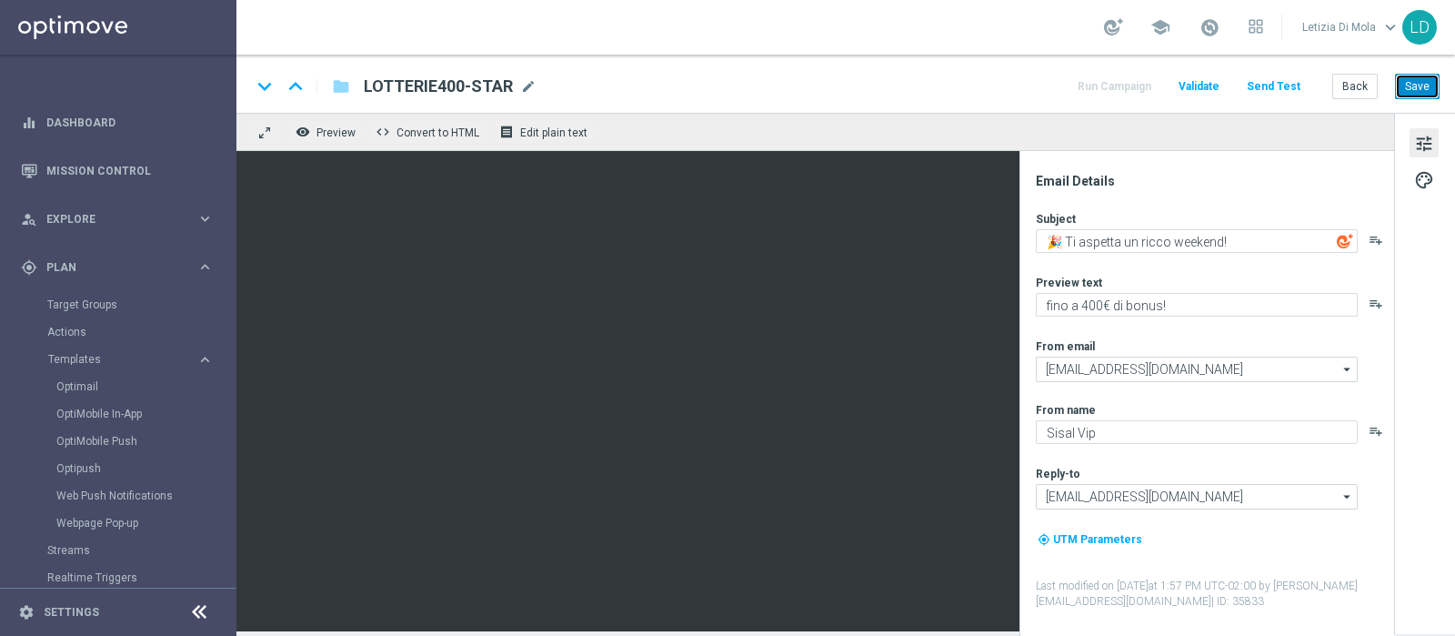
click at [1431, 80] on button "Save" at bounding box center [1417, 86] width 45 height 25
click at [1347, 239] on img at bounding box center [1345, 241] width 16 height 16
click at [1420, 85] on button "Save" at bounding box center [1417, 86] width 45 height 25
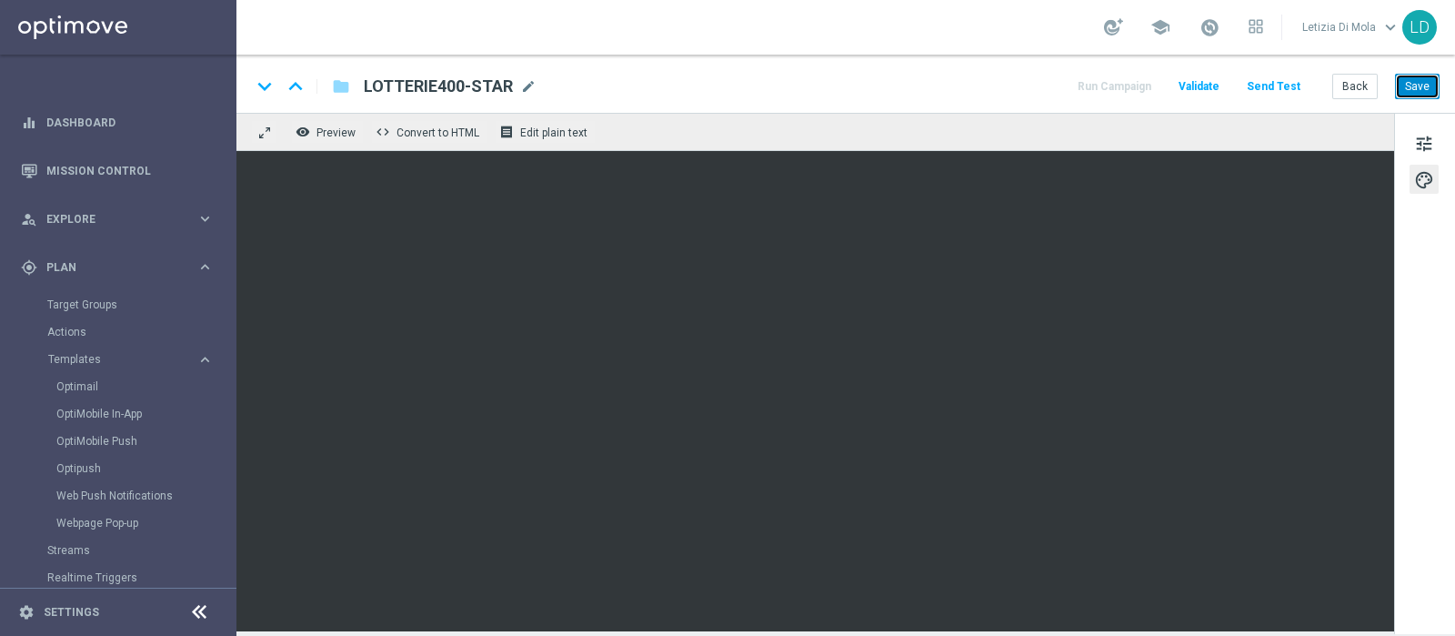
click at [1430, 80] on button "Save" at bounding box center [1417, 86] width 45 height 25
click at [1423, 85] on button "Save" at bounding box center [1417, 86] width 45 height 25
click at [1417, 84] on button "Save" at bounding box center [1417, 86] width 45 height 25
click at [1427, 145] on span "tune" at bounding box center [1424, 144] width 20 height 24
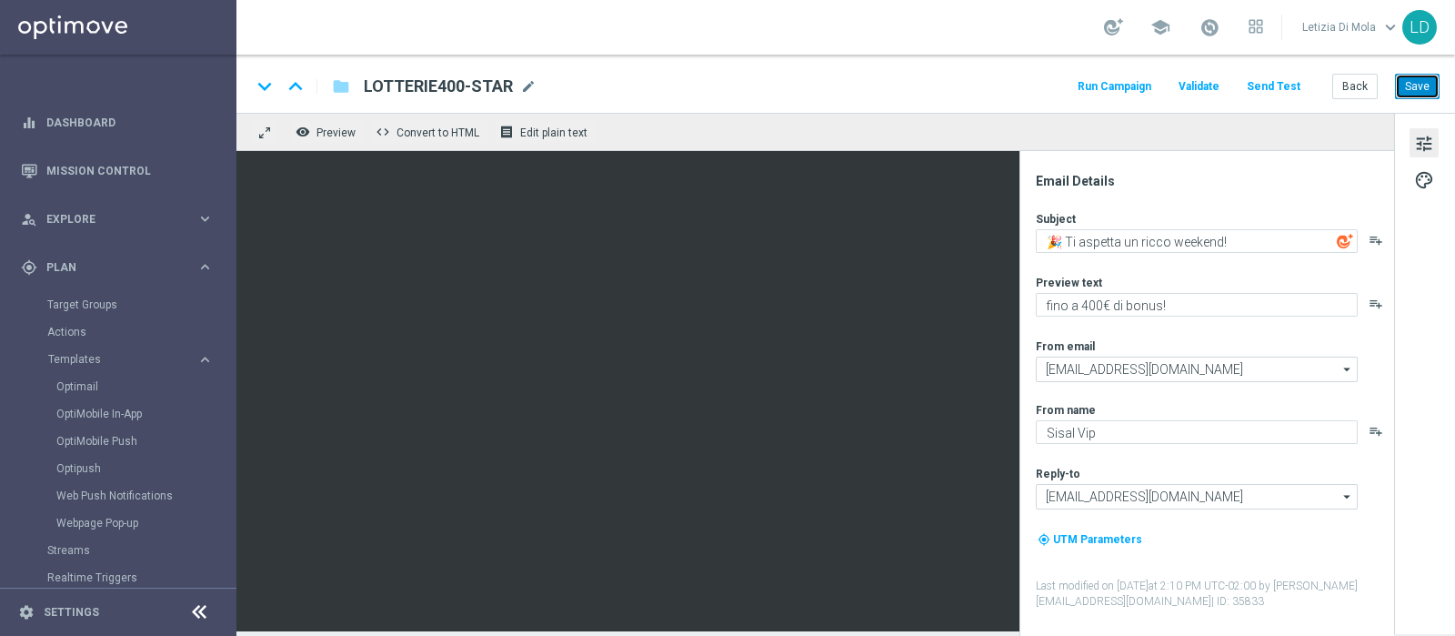
click at [1417, 84] on button "Save" at bounding box center [1417, 86] width 45 height 25
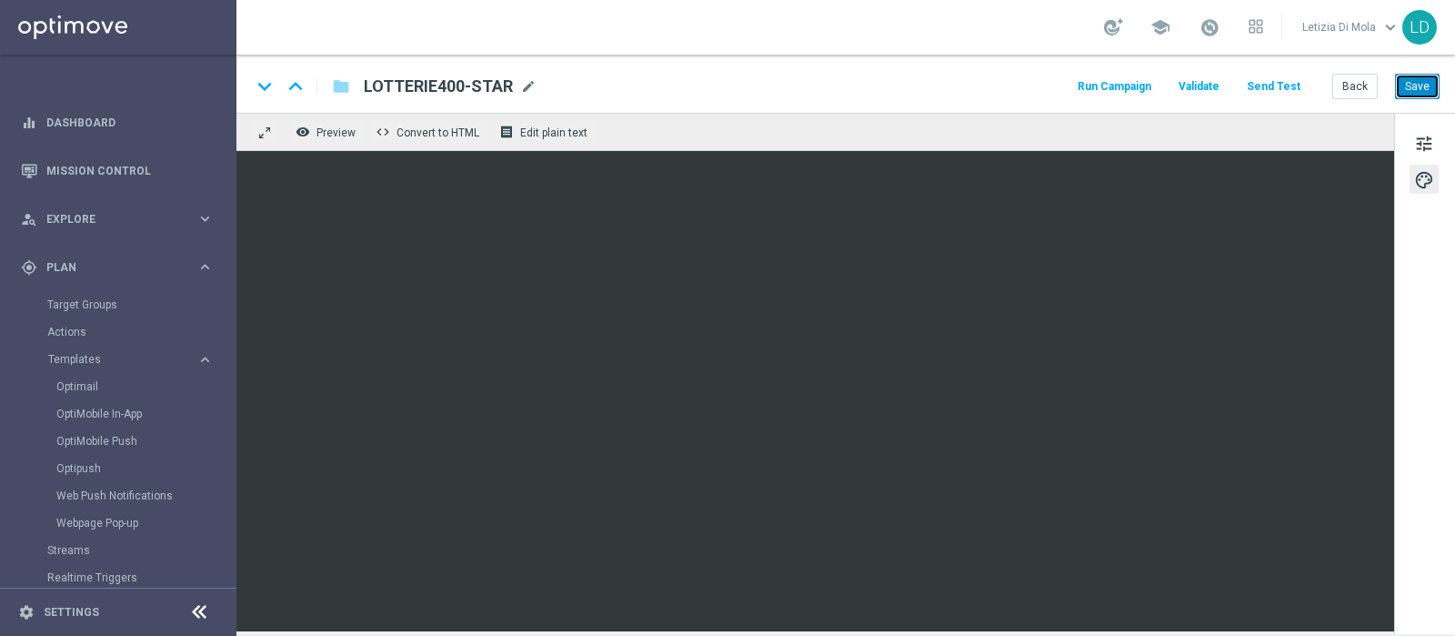
click at [1428, 93] on button "Save" at bounding box center [1417, 86] width 45 height 25
click at [1413, 88] on button "Save" at bounding box center [1417, 86] width 45 height 25
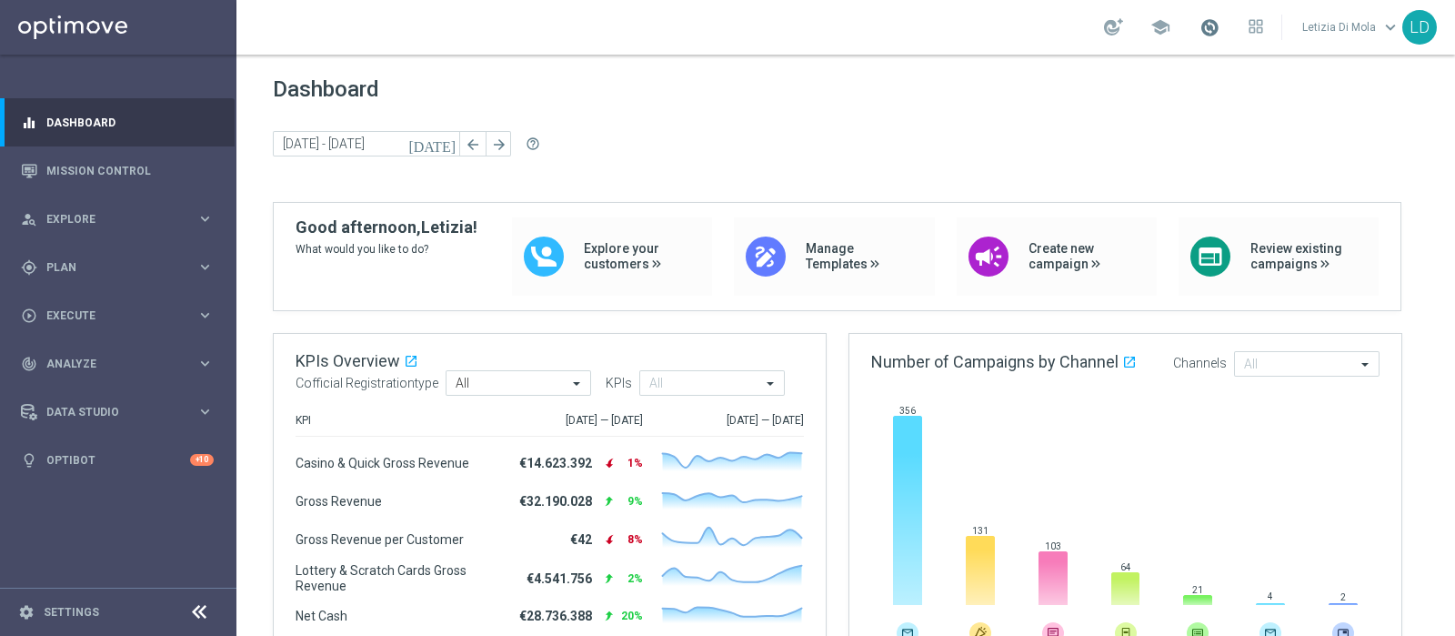
click at [1219, 25] on span at bounding box center [1210, 27] width 20 height 20
click at [94, 254] on div "gps_fixed Plan keyboard_arrow_right" at bounding box center [117, 267] width 235 height 48
click at [74, 304] on link "Target Groups" at bounding box center [118, 304] width 142 height 15
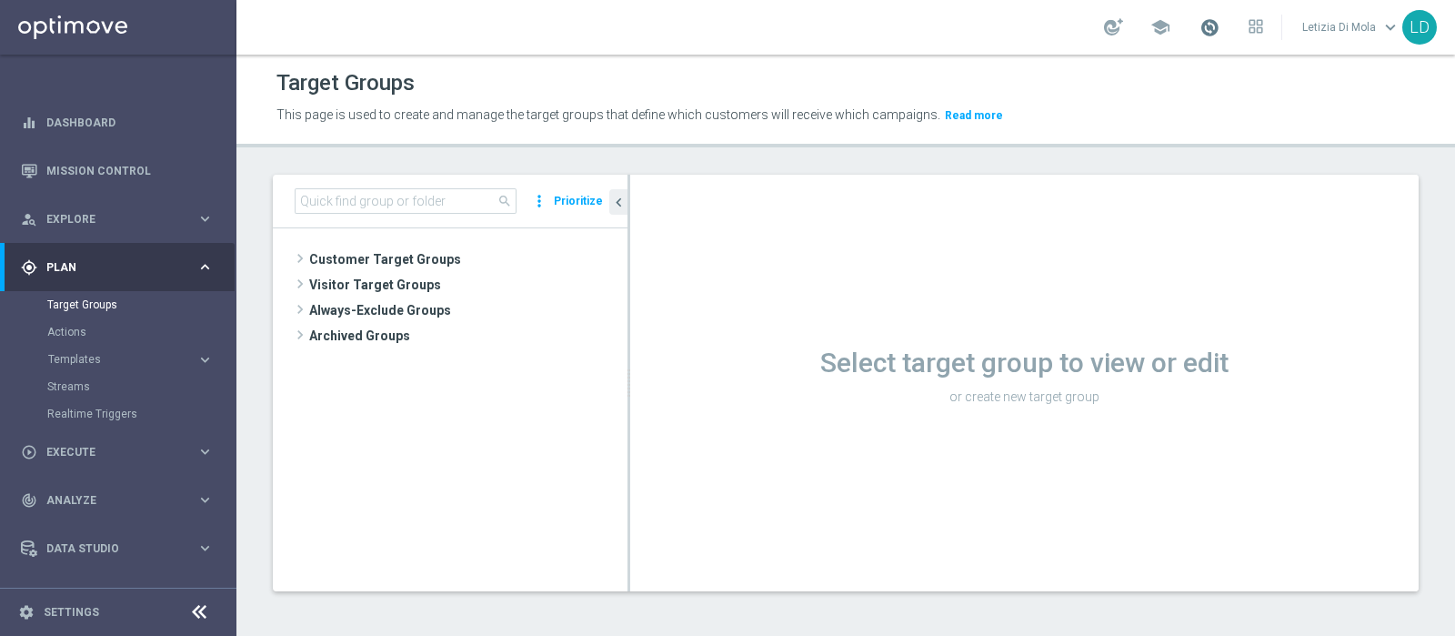
click at [1220, 26] on span at bounding box center [1210, 27] width 20 height 20
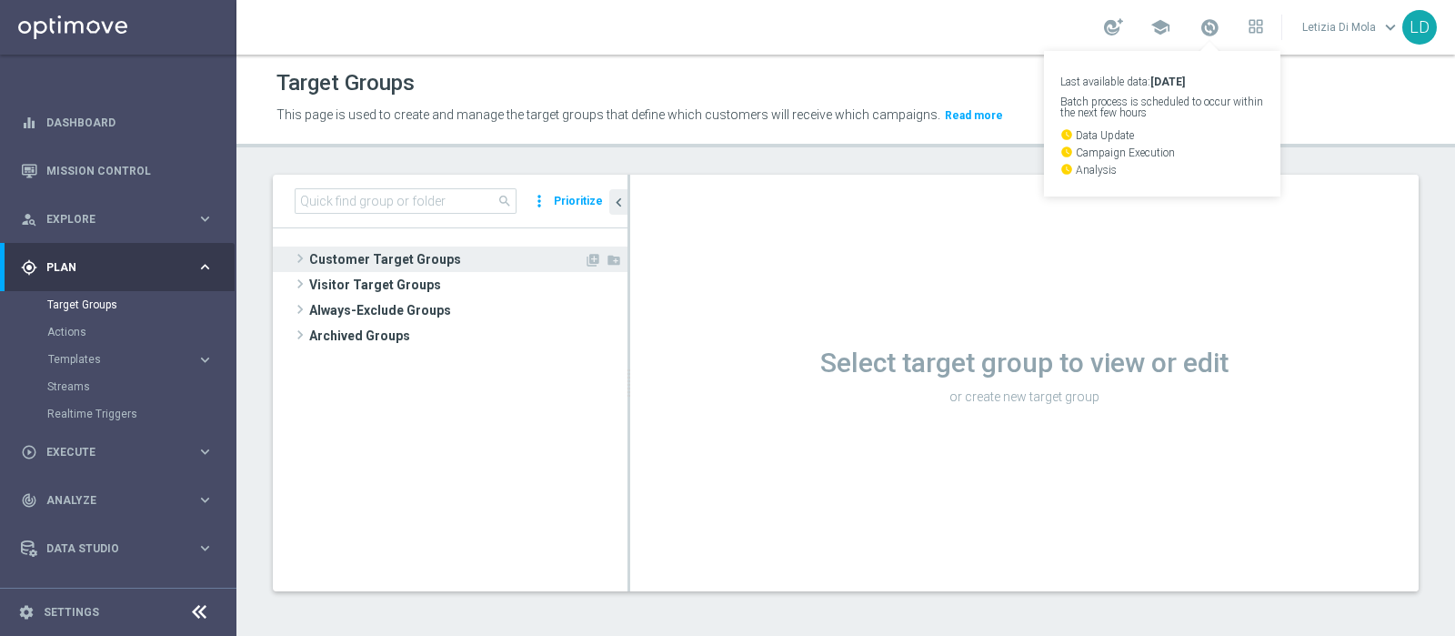
click at [350, 261] on span "Customer Target Groups" at bounding box center [446, 258] width 275 height 25
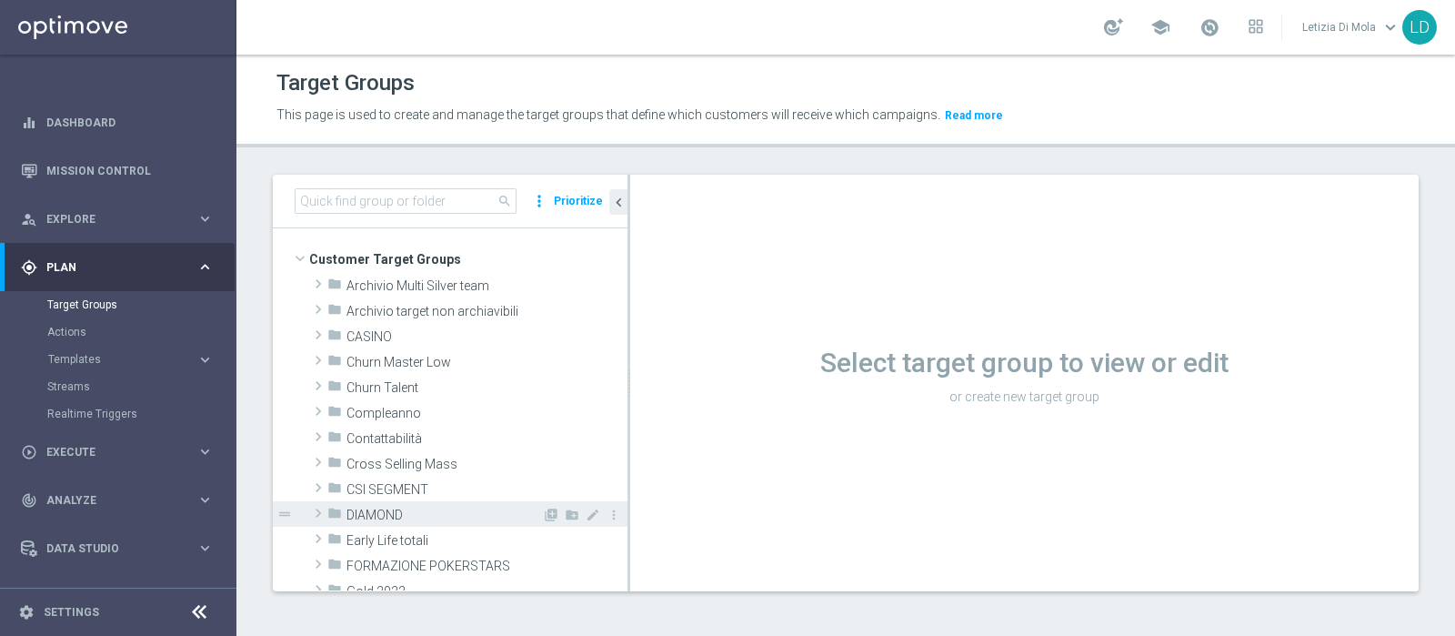
click at [400, 515] on span "DIAMOND" at bounding box center [445, 515] width 196 height 15
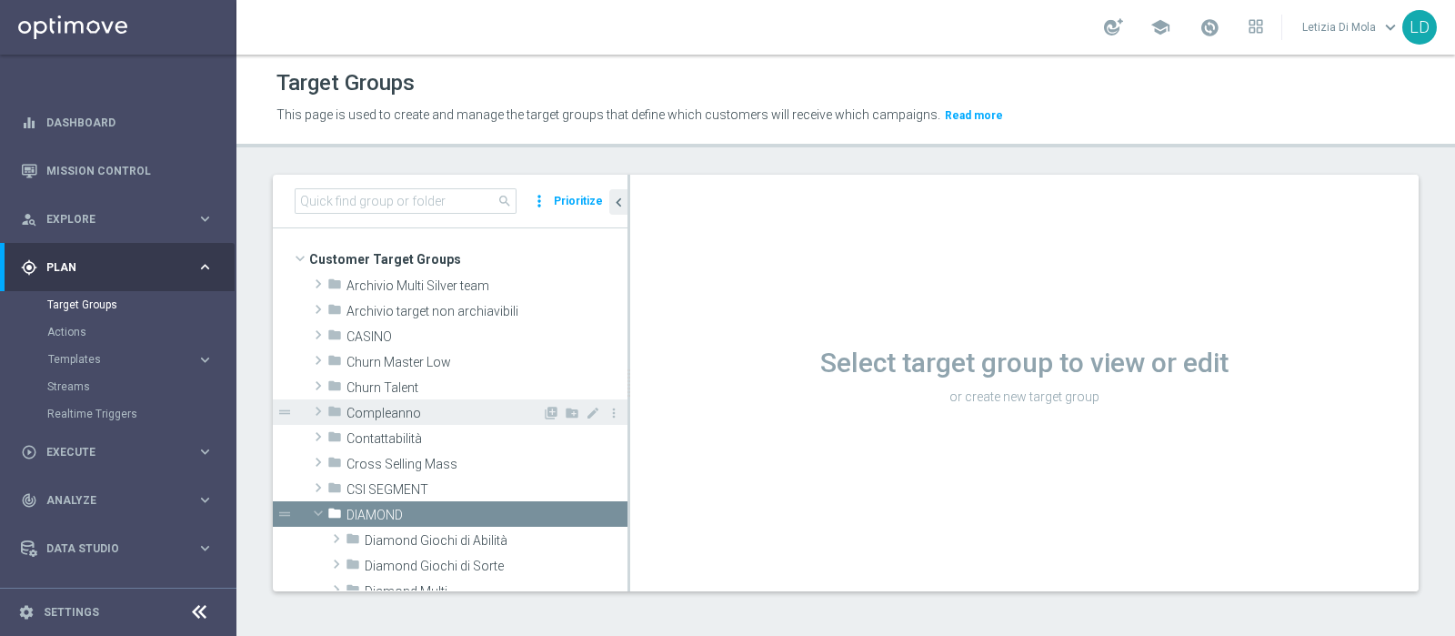
scroll to position [113, 0]
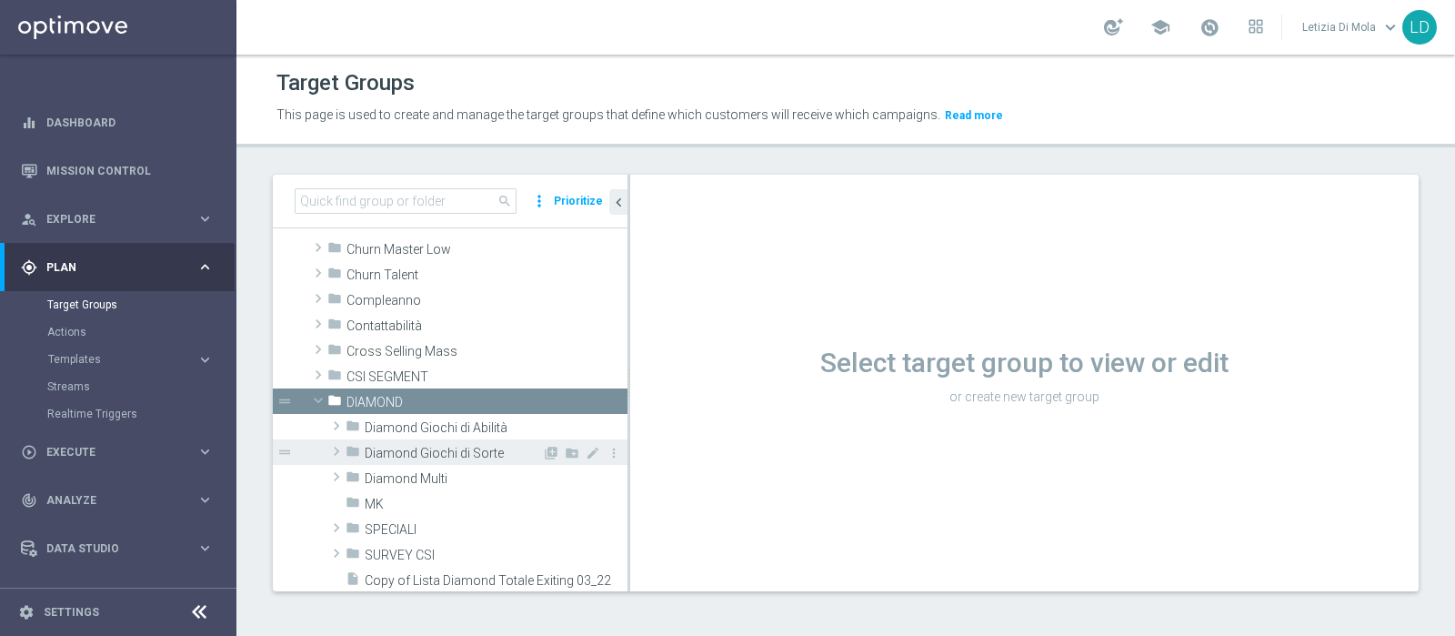
click at [456, 449] on span "Diamond Giochi di Sorte" at bounding box center [453, 453] width 177 height 15
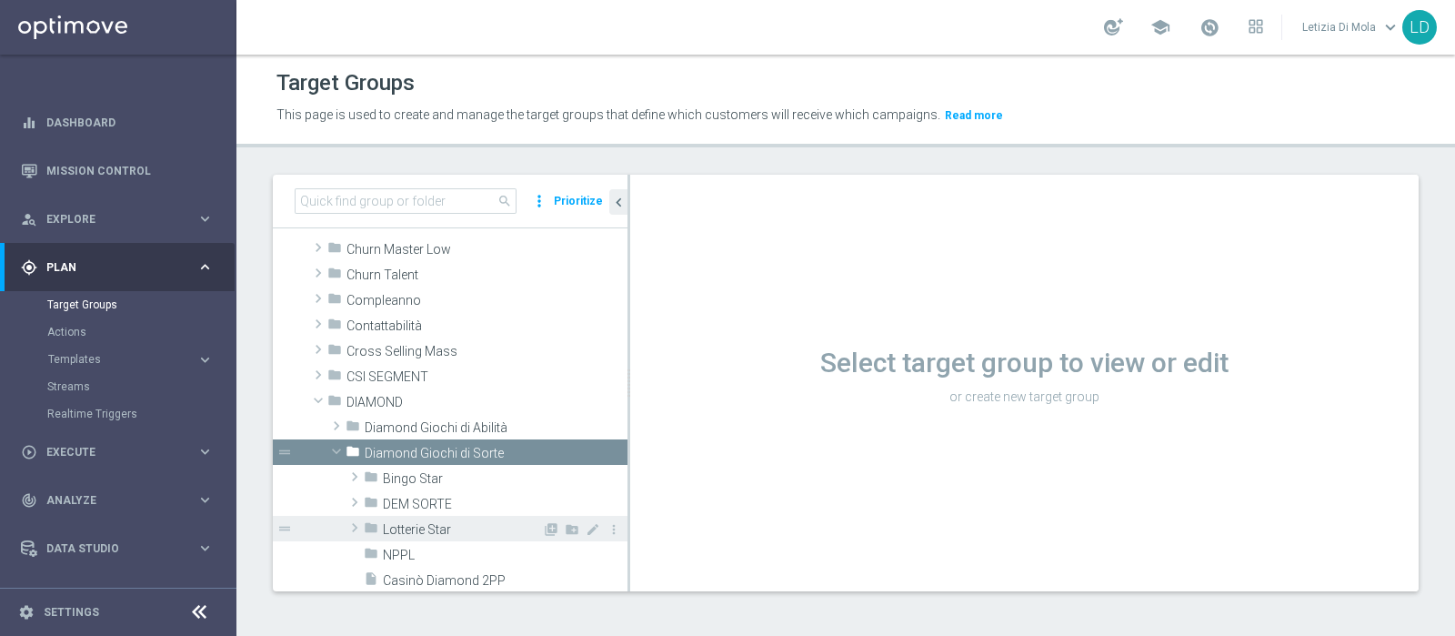
click at [446, 525] on span "Lotterie Star" at bounding box center [462, 529] width 159 height 15
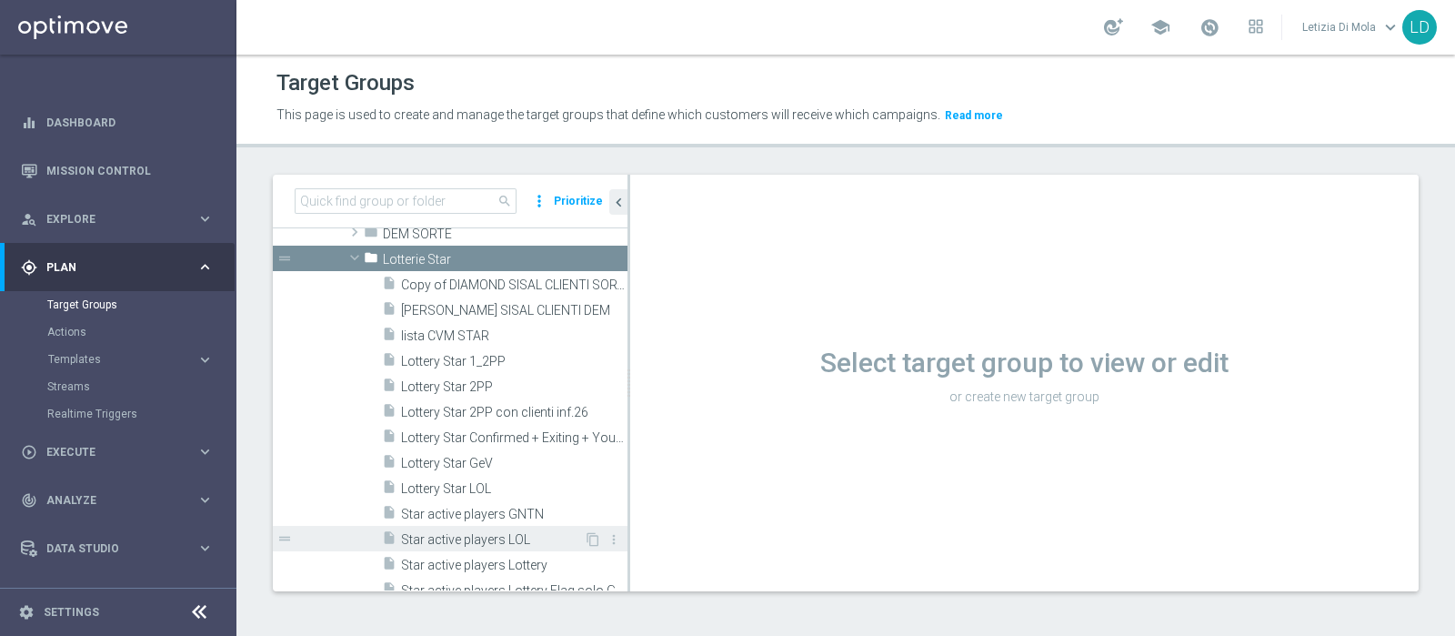
scroll to position [454, 0]
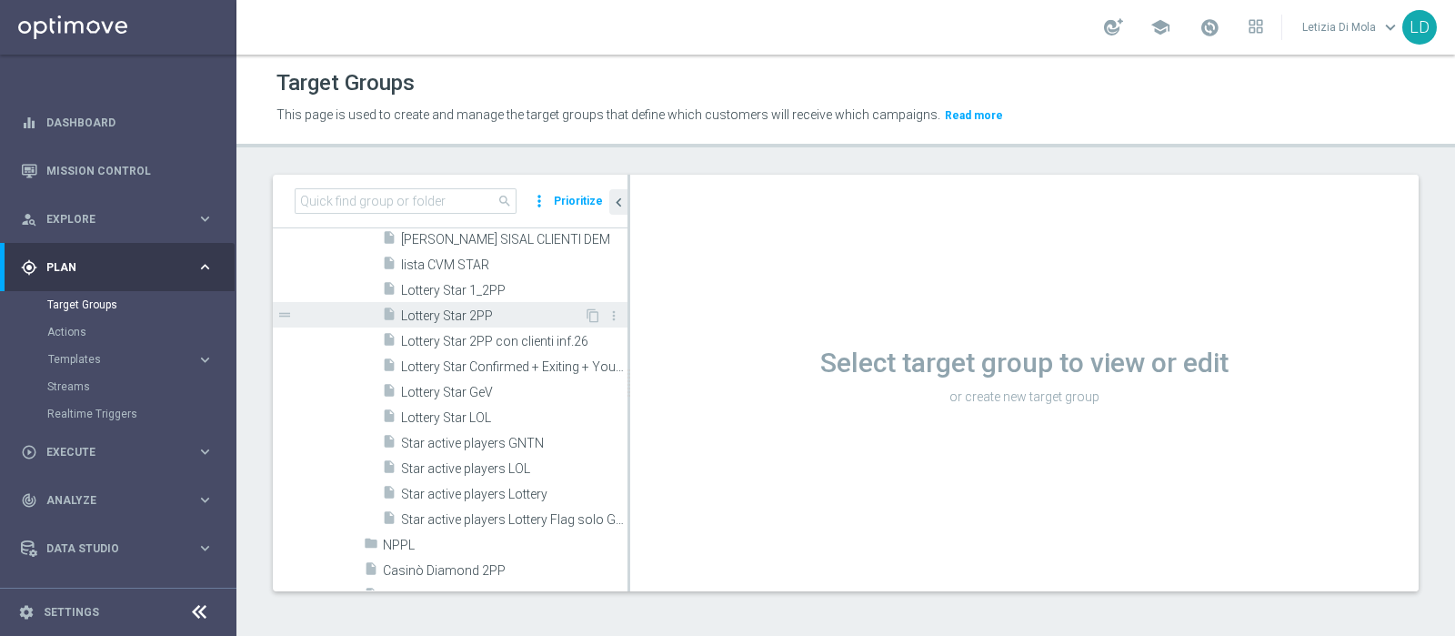
click at [483, 308] on span "Lottery Star 2PP" at bounding box center [492, 315] width 183 height 15
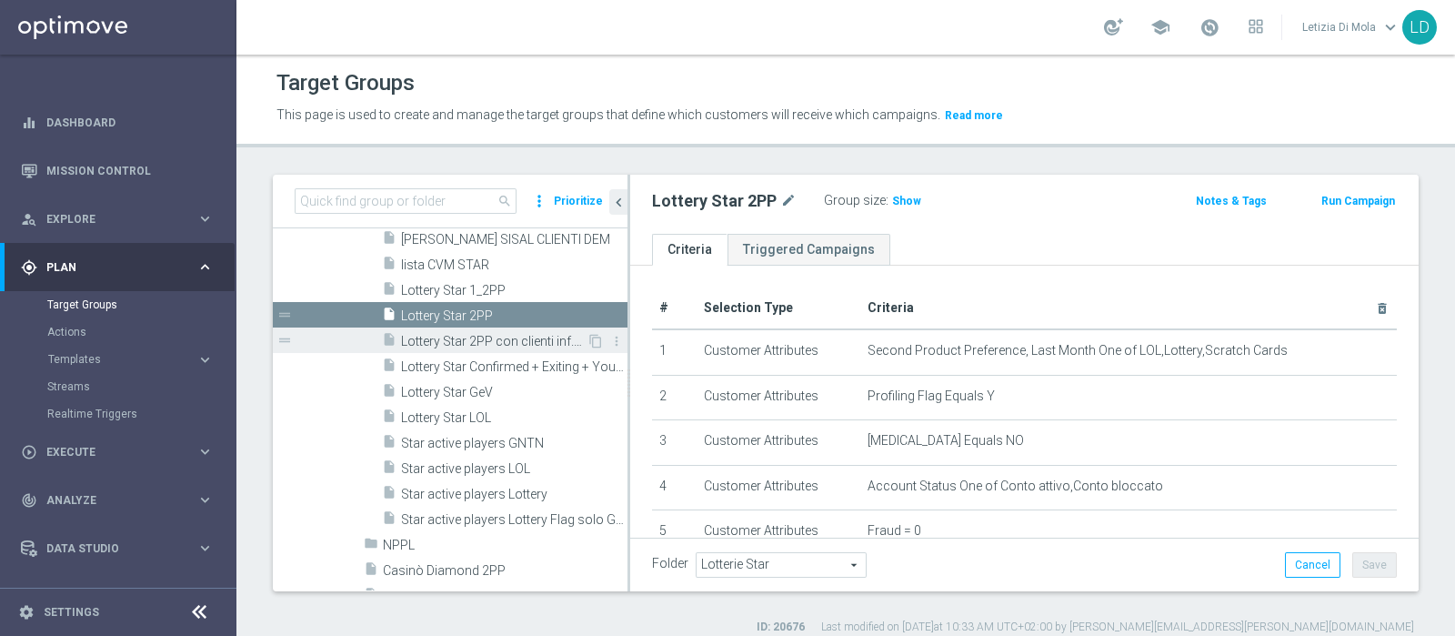
click at [505, 337] on span "Lottery Star 2PP con clienti inf.26" at bounding box center [494, 341] width 186 height 15
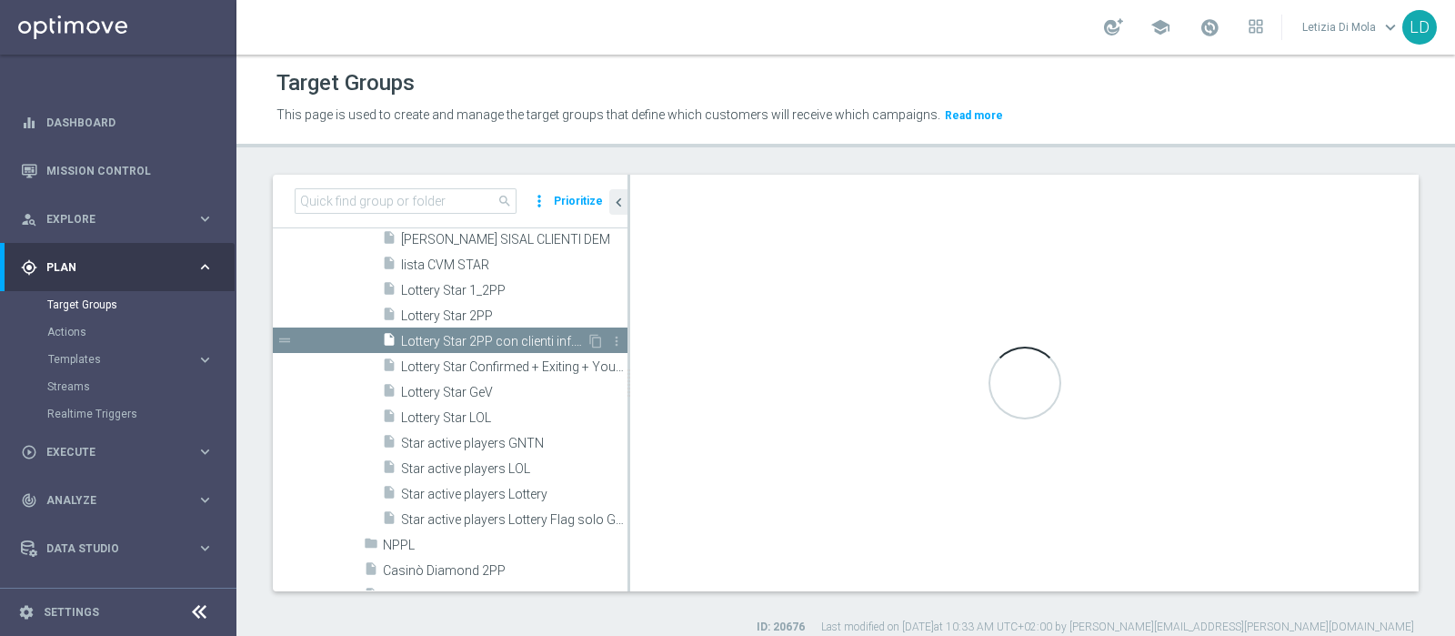
type textarea "1 and 2 and 3 and 4 and 5 and 6 and 7 and 8 and (10 or 11 or 9)"
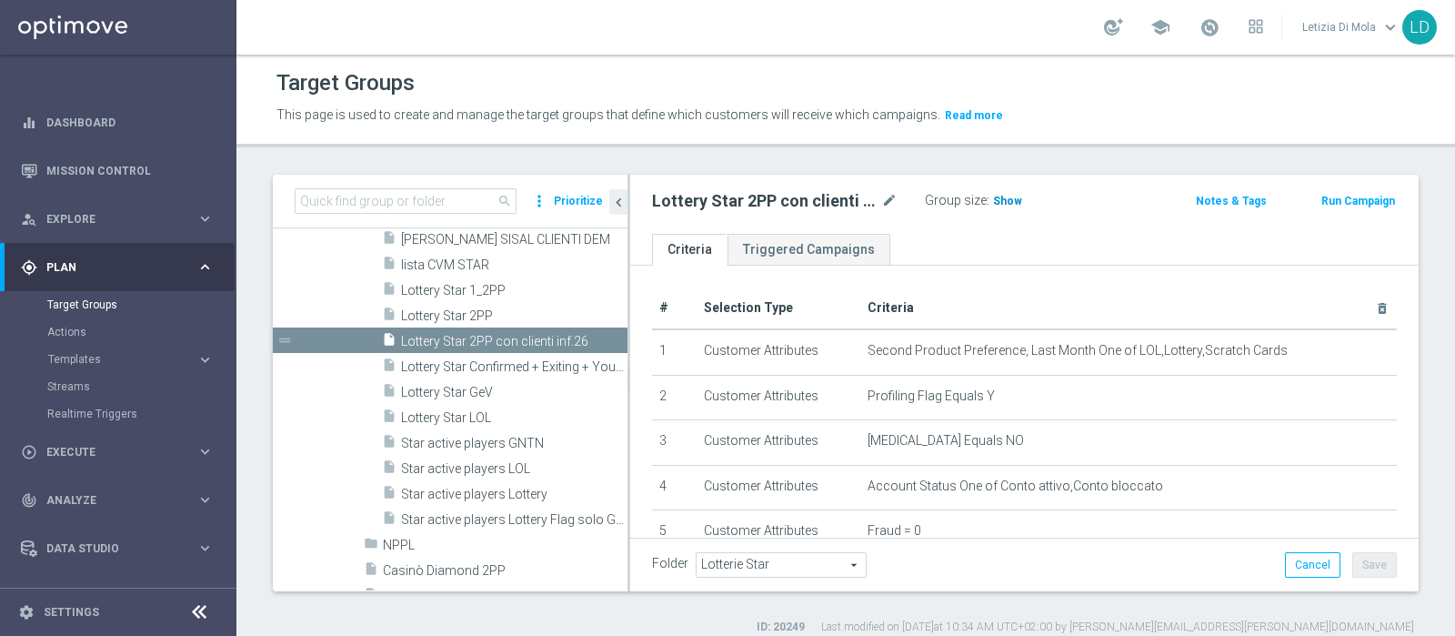
click at [1014, 195] on span "Show" at bounding box center [1007, 201] width 29 height 13
click at [1206, 25] on span at bounding box center [1210, 27] width 20 height 20
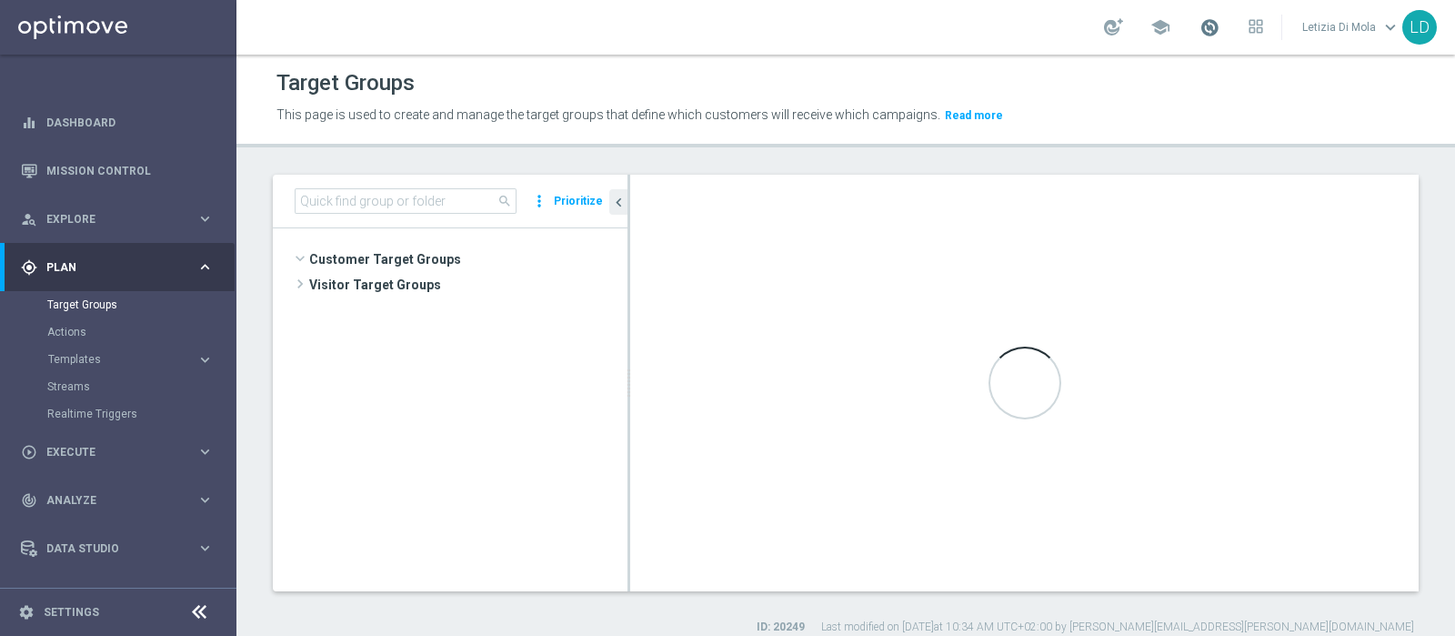
scroll to position [315, 0]
click at [1202, 24] on span at bounding box center [1210, 27] width 20 height 20
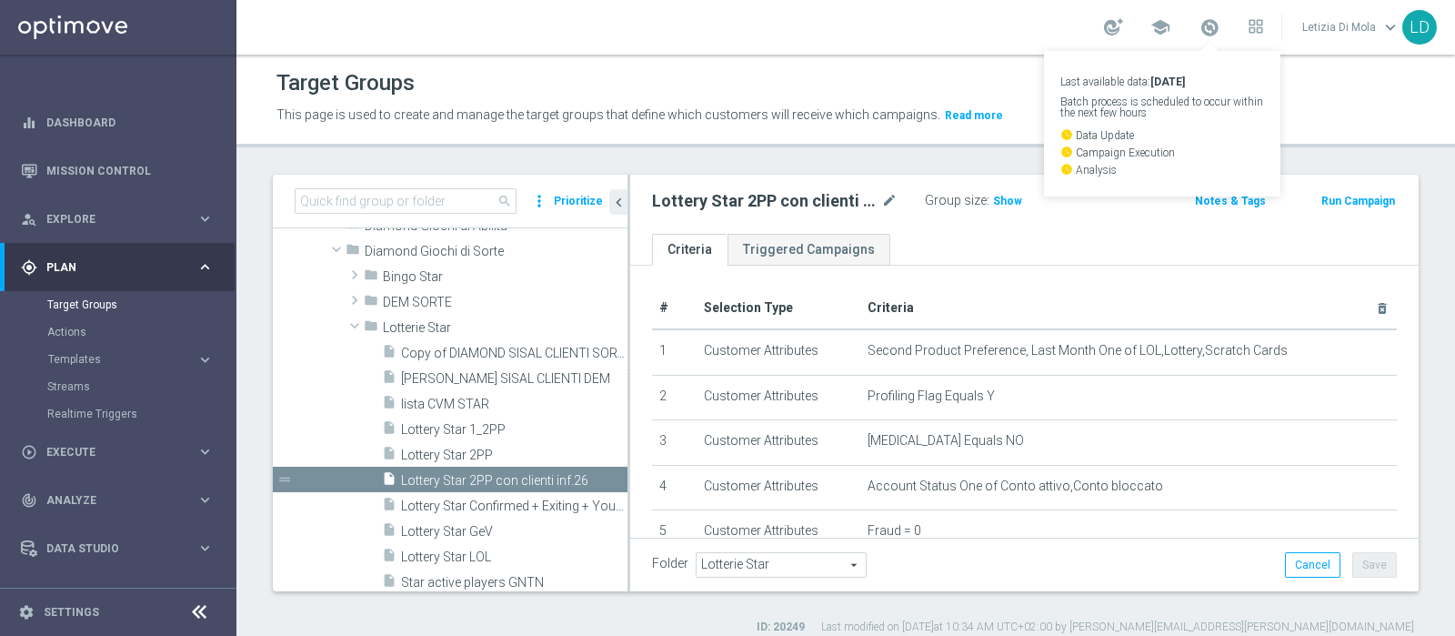
click at [1327, 99] on div "Target Groups" at bounding box center [846, 82] width 1139 height 35
